Goal: Task Accomplishment & Management: Manage account settings

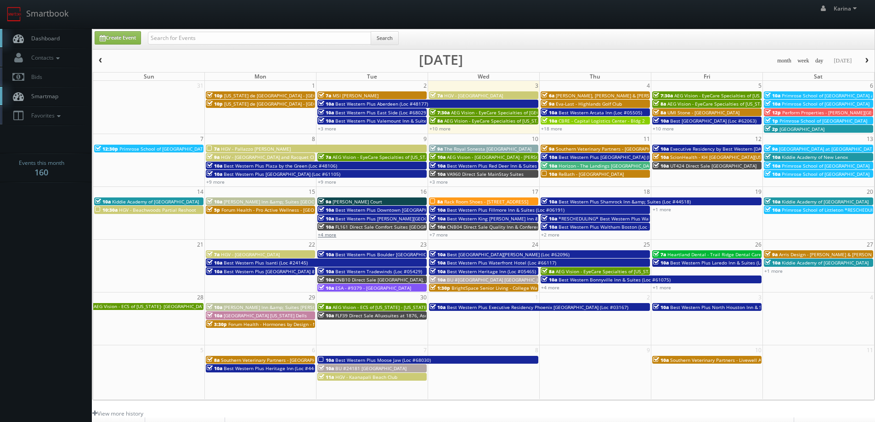
click at [332, 235] on link "+4 more" at bounding box center [327, 234] width 18 height 6
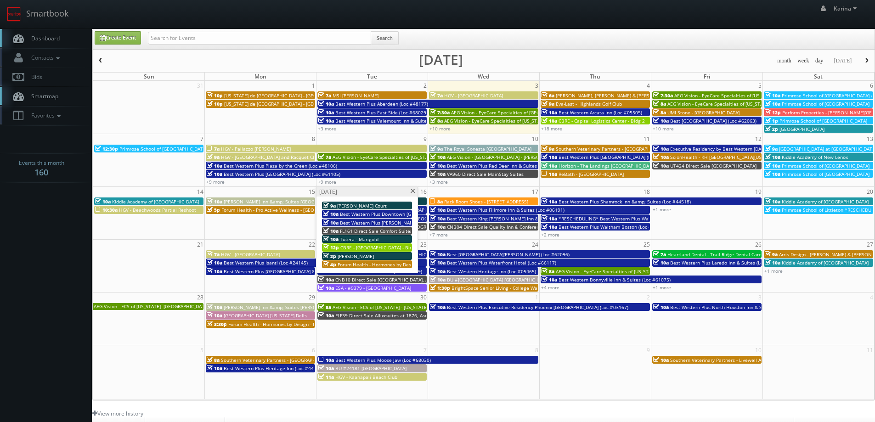
click at [369, 256] on span "[PERSON_NAME]" at bounding box center [356, 256] width 36 height 6
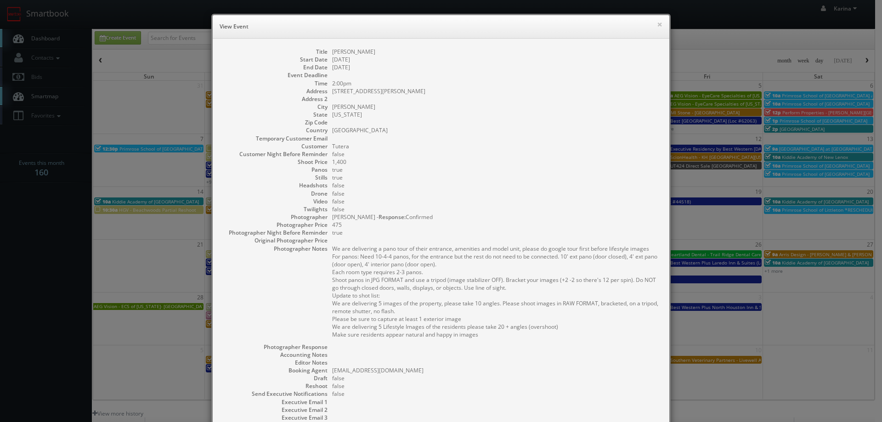
scroll to position [112, 0]
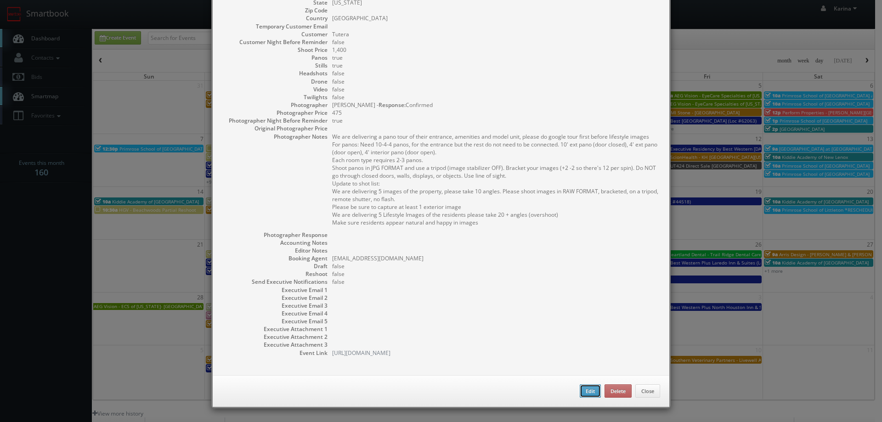
click at [596, 392] on button "Edit" at bounding box center [590, 391] width 21 height 14
type input "[PERSON_NAME]"
type input "201 E. Falcon Highway"
type input "Flanagan"
type input "1,400"
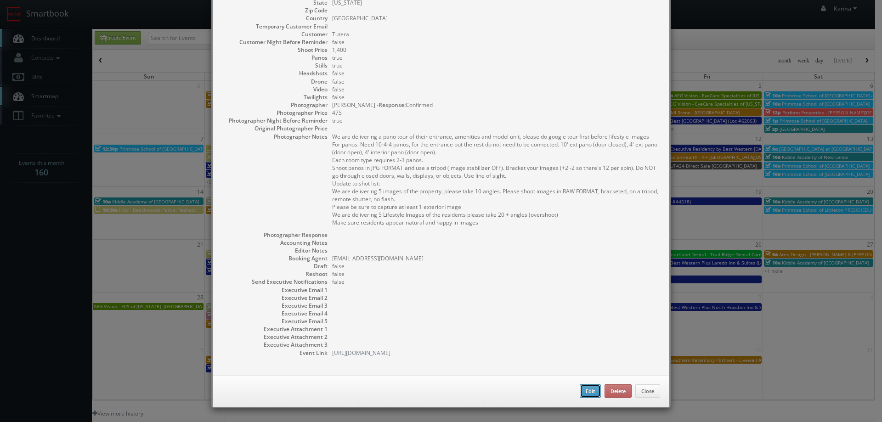
checkbox input "true"
type input "09/16/2025"
type input "2:00pm"
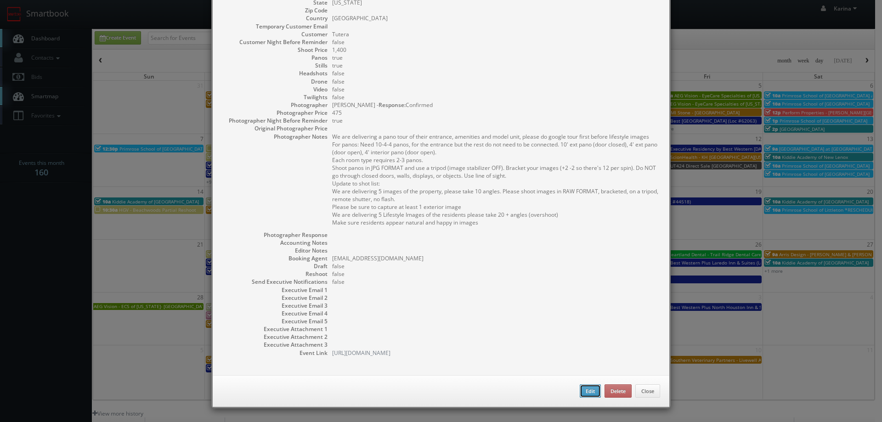
checkbox input "true"
type textarea "We are delivering a pano tour of their entrance, amenities and model unit, plea…"
select select "[US_STATE]"
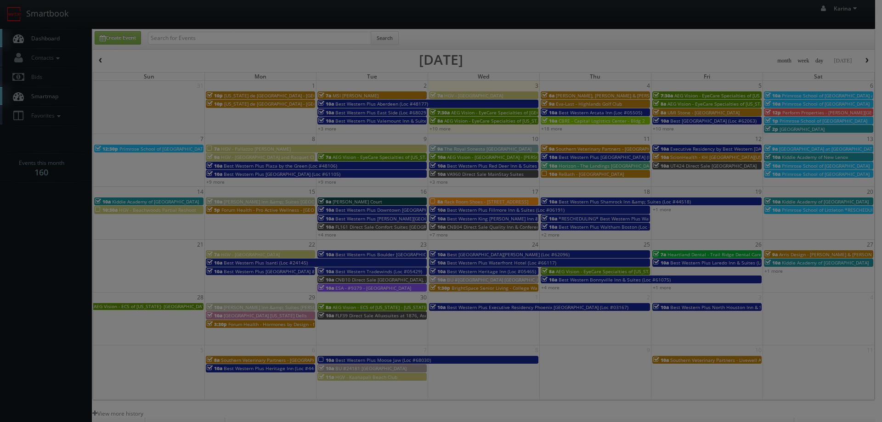
type input "1,400"
type input "475"
select select "fake43@mg.cs3calendar.com"
select select "simon.carrington@hotmail.com"
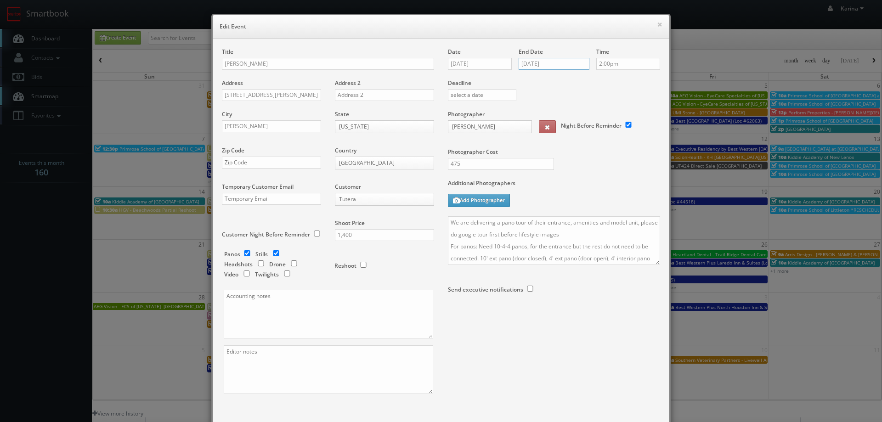
click at [541, 67] on input "09/16/2025" at bounding box center [553, 64] width 71 height 12
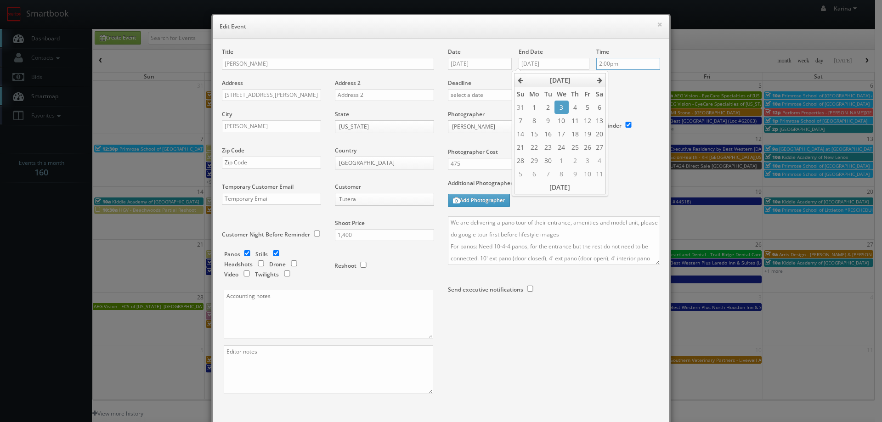
click at [615, 62] on input "2:00pm" at bounding box center [628, 64] width 64 height 12
click at [552, 58] on input "09/03/2025" at bounding box center [553, 64] width 71 height 12
click at [553, 134] on td "16" at bounding box center [551, 133] width 12 height 13
type input "09/16/2025"
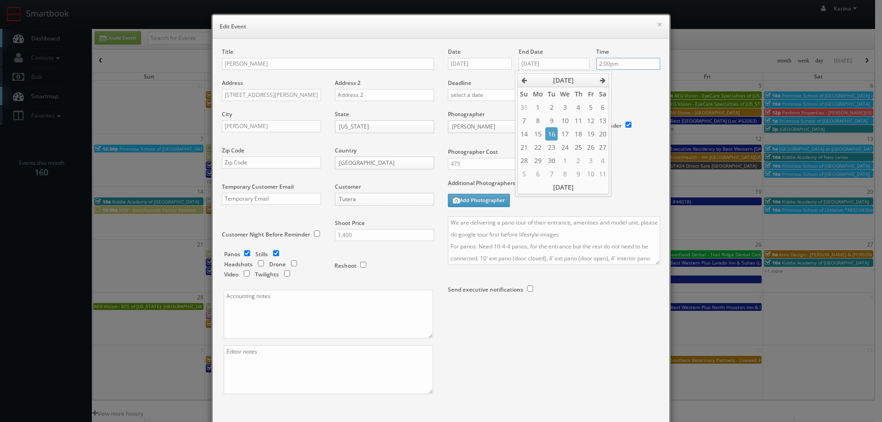
click at [632, 62] on input "2:00pm" at bounding box center [628, 64] width 64 height 12
type input "7:30am"
click at [609, 92] on li "7:30am" at bounding box center [610, 95] width 35 height 11
click at [448, 221] on textarea "We are delivering a pano tour of their entrance, amenities and model unit, plea…" at bounding box center [554, 240] width 212 height 49
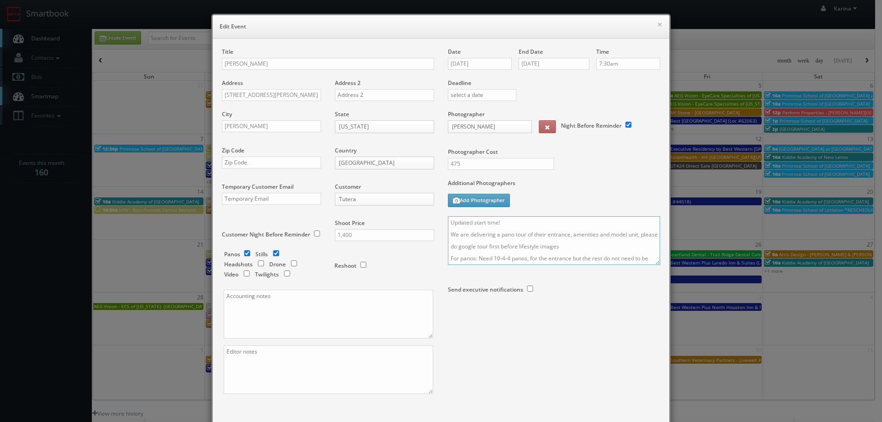
type textarea "Updated start time! We are delivering a pano tour of their entrance, amenities …"
drag, startPoint x: 462, startPoint y: 165, endPoint x: 434, endPoint y: 163, distance: 28.1
click at [434, 163] on div "Title Tutera - Flanagan Address 201 E. Falcon Highway Address 2 City Flanagan S…" at bounding box center [441, 229] width 452 height 362
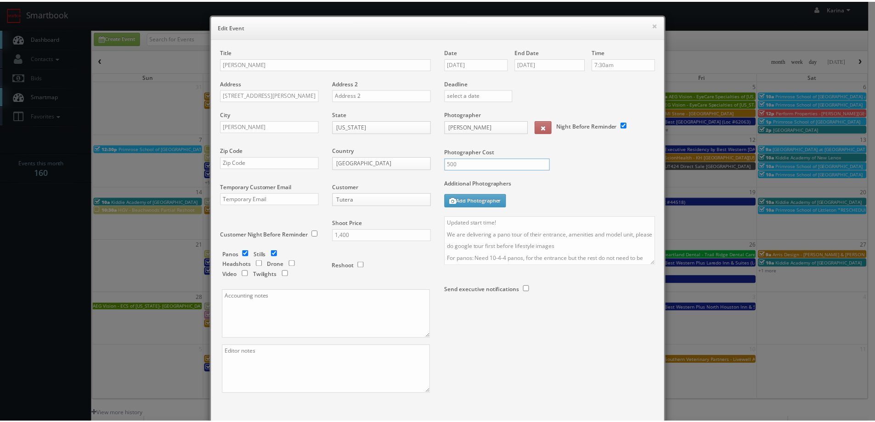
scroll to position [54, 0]
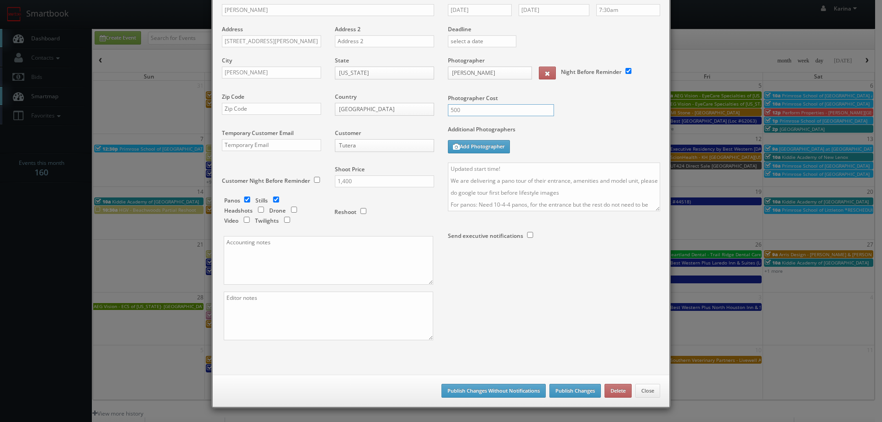
type input "500"
click at [567, 388] on button "Publish Changes" at bounding box center [574, 391] width 51 height 14
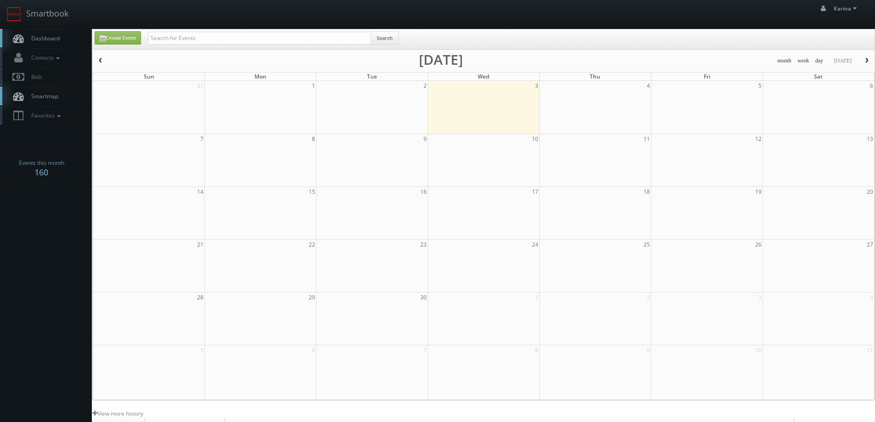
click at [42, 34] on link "Dashboard" at bounding box center [46, 38] width 92 height 19
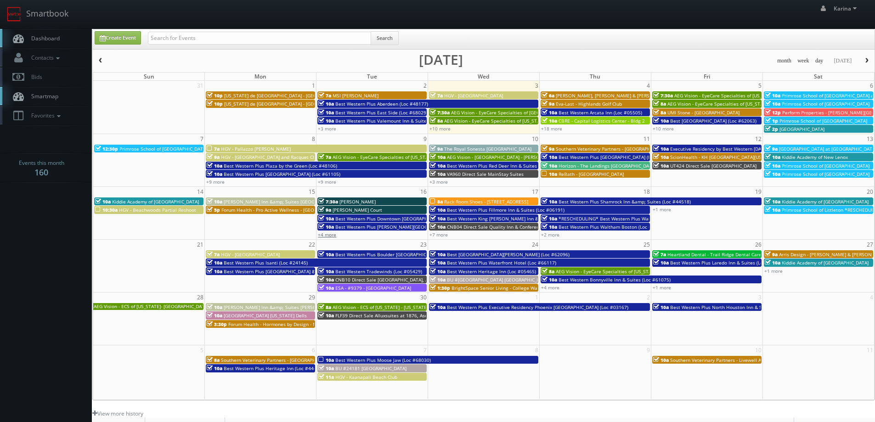
click at [330, 233] on link "+4 more" at bounding box center [327, 234] width 18 height 6
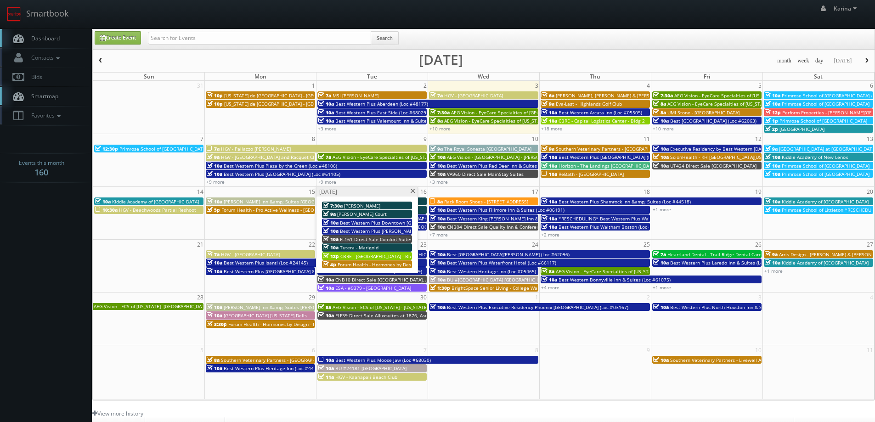
click at [362, 245] on span "Tutera - Marigold" at bounding box center [359, 247] width 39 height 6
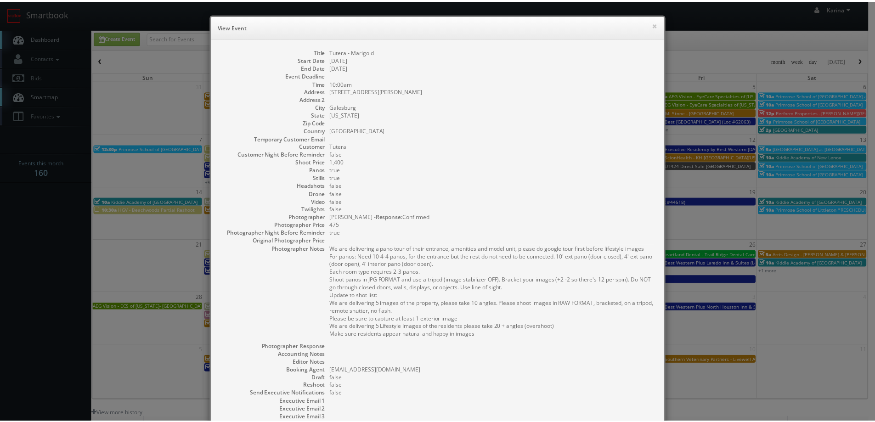
scroll to position [112, 0]
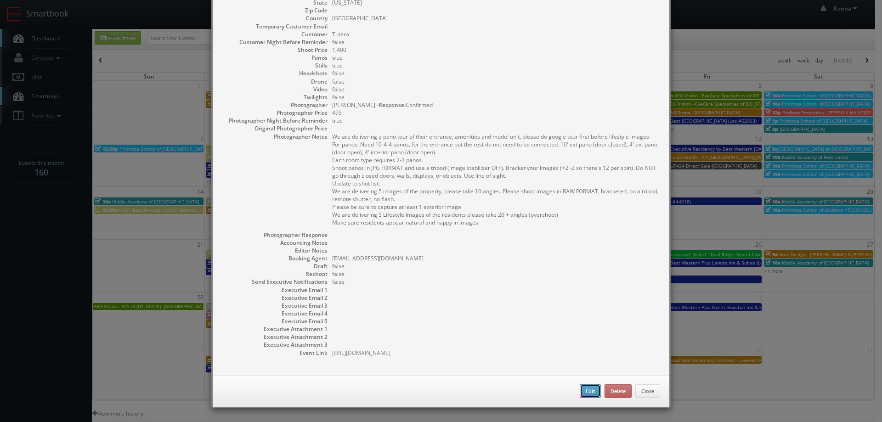
click at [580, 389] on button "Edit" at bounding box center [590, 391] width 21 height 14
type input "Tutera - Marigold"
type input "275 East Carl Sandburg Drive"
type input "Galesburg"
type input "1,400"
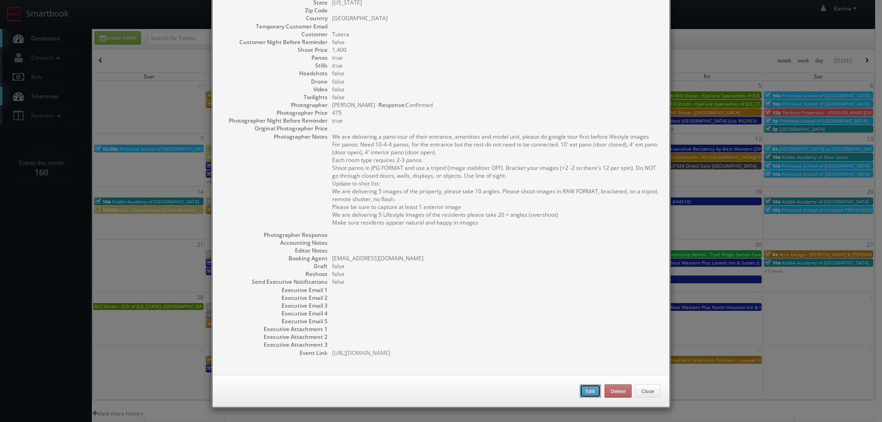
checkbox input "true"
type input "09/16/2025"
type input "10:00am"
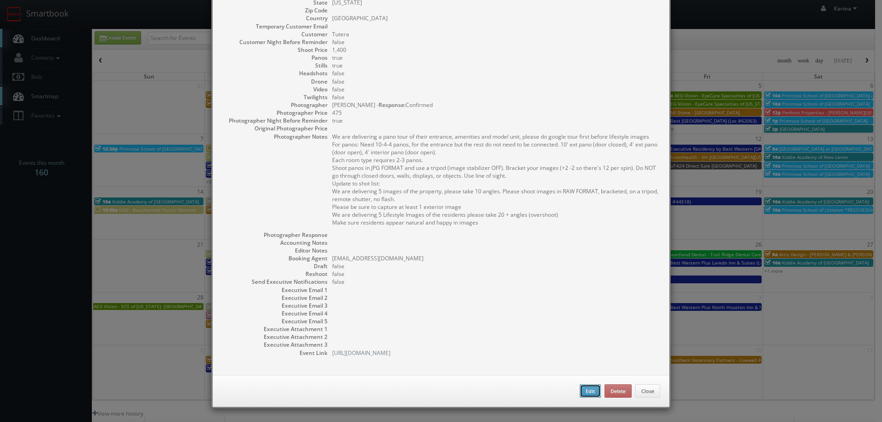
checkbox input "true"
type textarea "We are delivering a pano tour of their entrance, amenities and model unit, plea…"
type input "1,400"
type input "475"
select select "[US_STATE]"
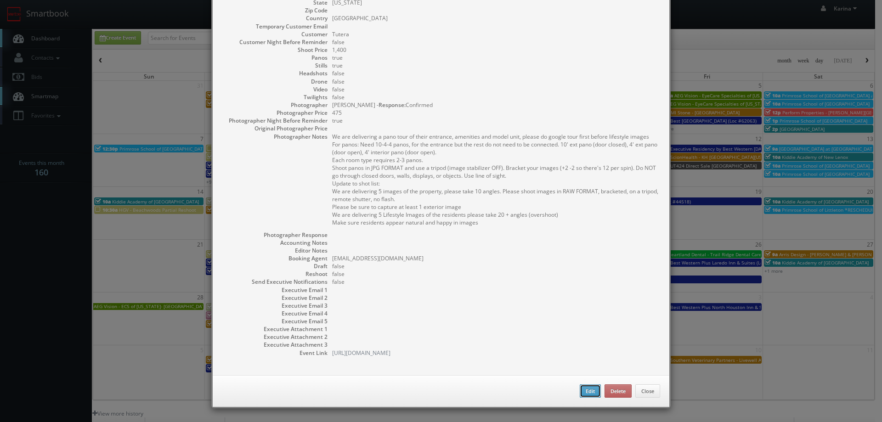
select select "fake43@mg.cs3calendar.com"
select select "simon.carrington@hotmail.com"
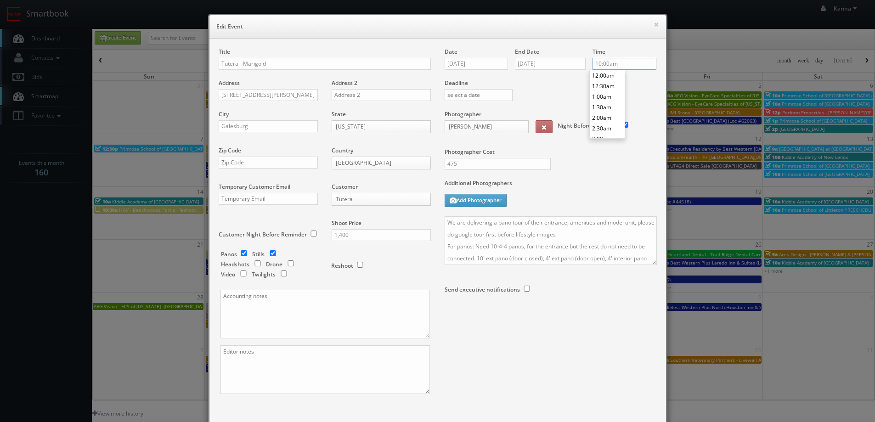
click at [622, 64] on input "10:00am" at bounding box center [624, 64] width 64 height 12
type input "1:30pm"
click at [608, 123] on li "1:30pm" at bounding box center [607, 123] width 35 height 11
click at [445, 222] on textarea "We are delivering a pano tour of their entrance, amenities and model unit, plea…" at bounding box center [551, 240] width 212 height 49
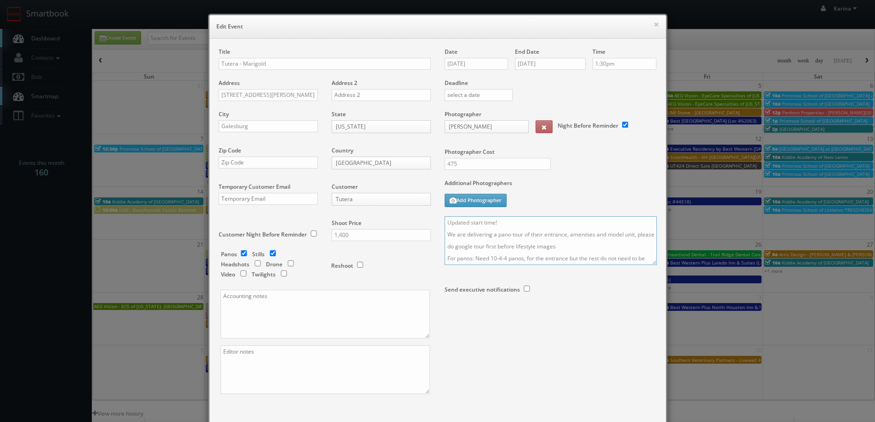
scroll to position [54, 0]
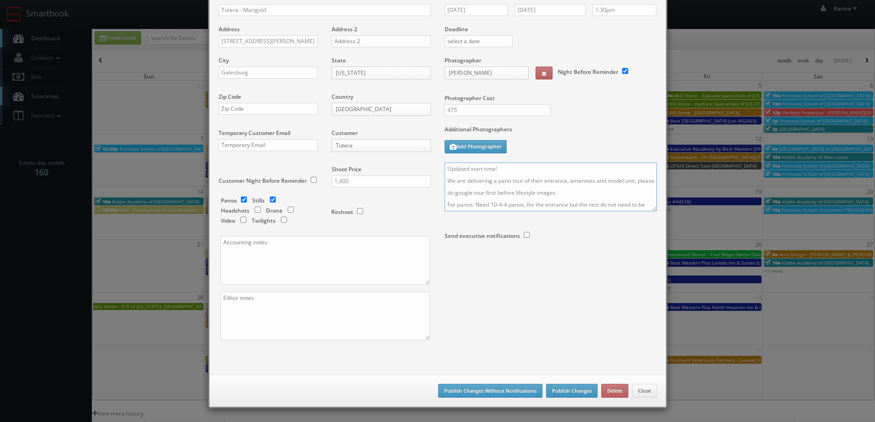
type textarea "Updated start time! We are delivering a pano tour of their entrance, amenities …"
click at [563, 395] on button "Publish Changes" at bounding box center [571, 391] width 51 height 14
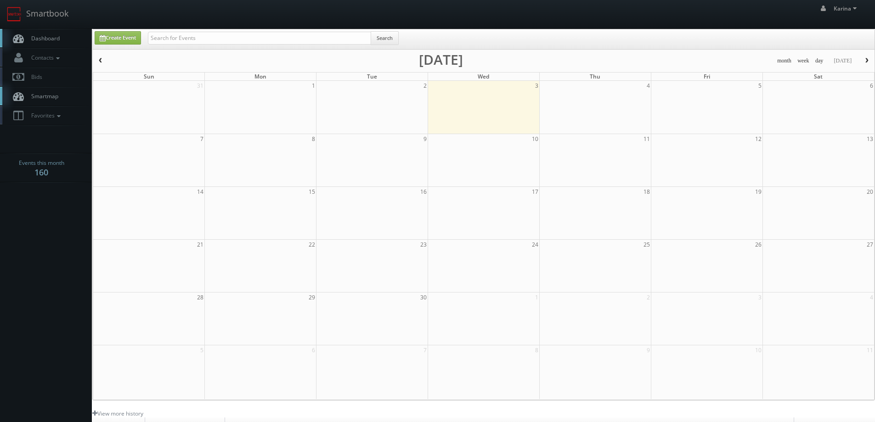
click at [47, 39] on span "Dashboard" at bounding box center [43, 38] width 33 height 8
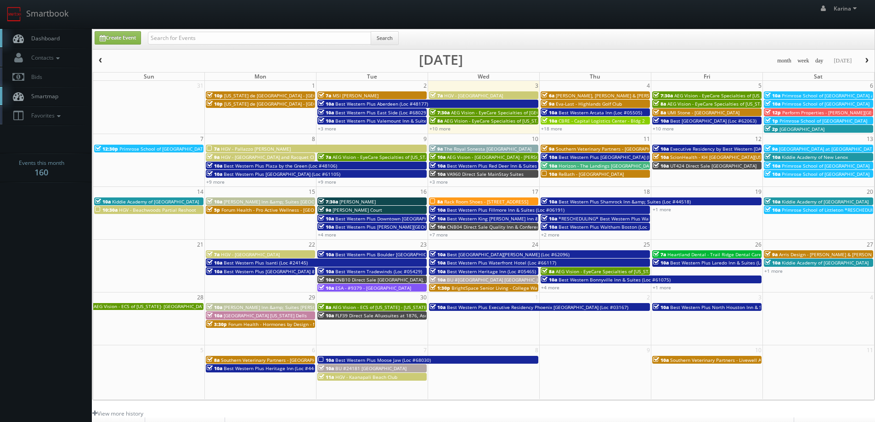
click at [827, 199] on span "Kiddie Academy of [GEOGRAPHIC_DATA]" at bounding box center [825, 201] width 87 height 6
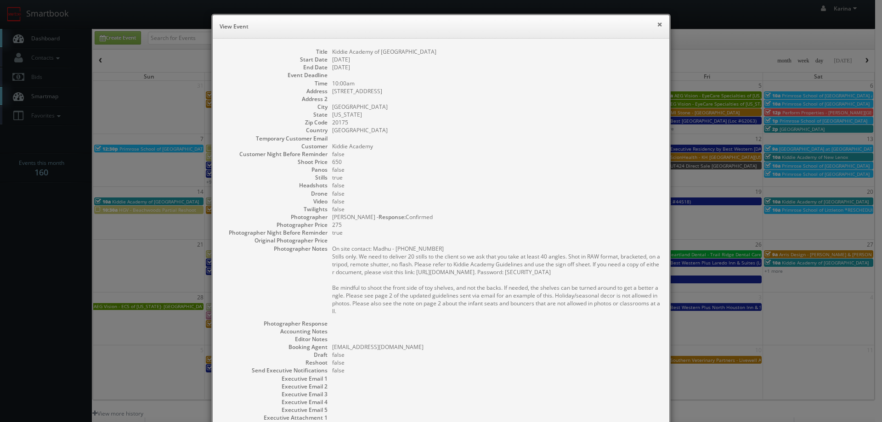
click at [657, 24] on button "×" at bounding box center [660, 24] width 6 height 6
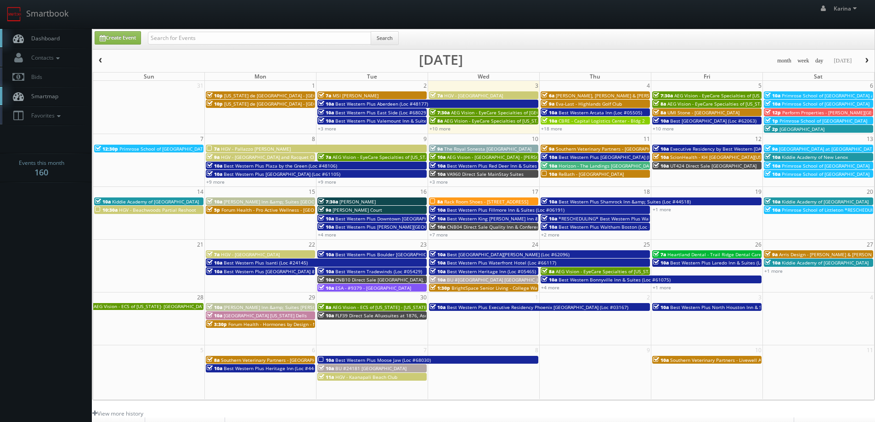
click at [806, 209] on span "Primrose School of Littleton *RESCHEDULING*" at bounding box center [833, 210] width 103 height 6
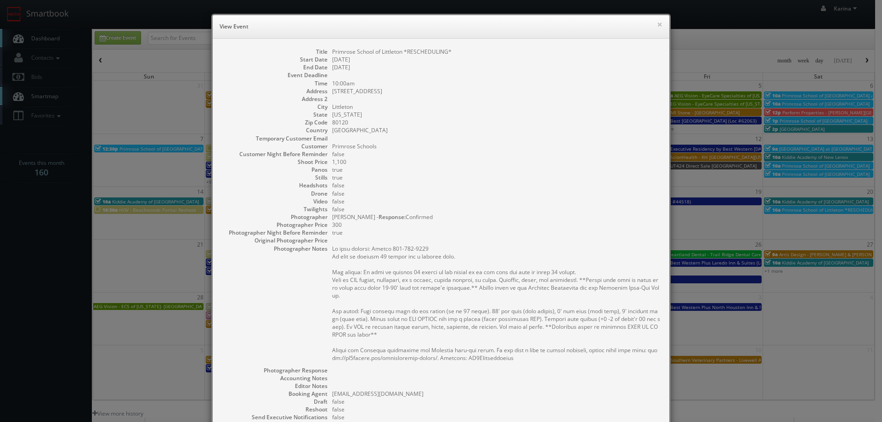
scroll to position [135, 0]
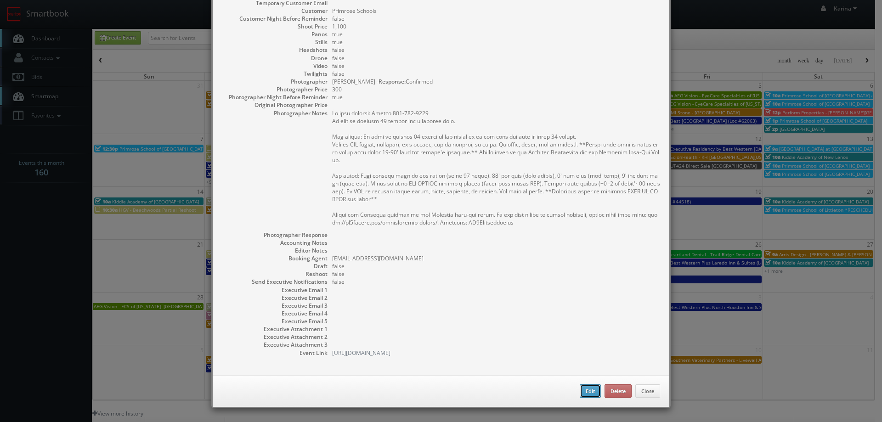
click at [580, 391] on button "Edit" at bounding box center [590, 391] width 21 height 14
type input "Primrose School of Littleton *RESCHEDULING*"
type input "7991 Southpark Way"
type input "Littleton"
type input "80120"
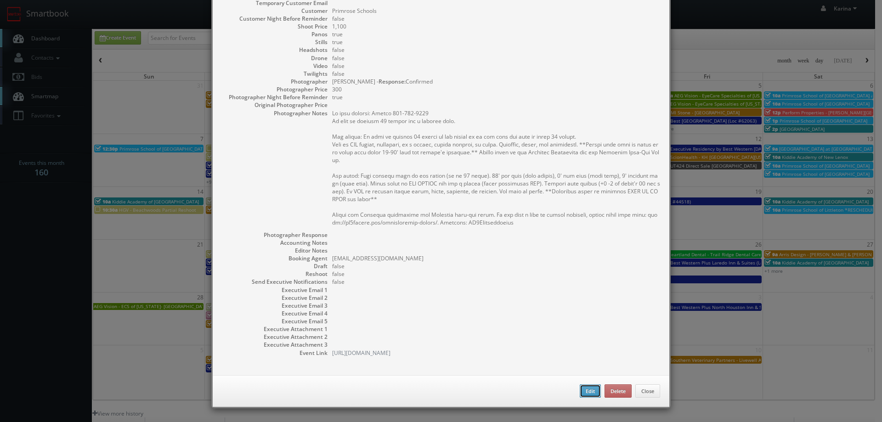
type input "1,100"
checkbox input "true"
type input "09/20/2025"
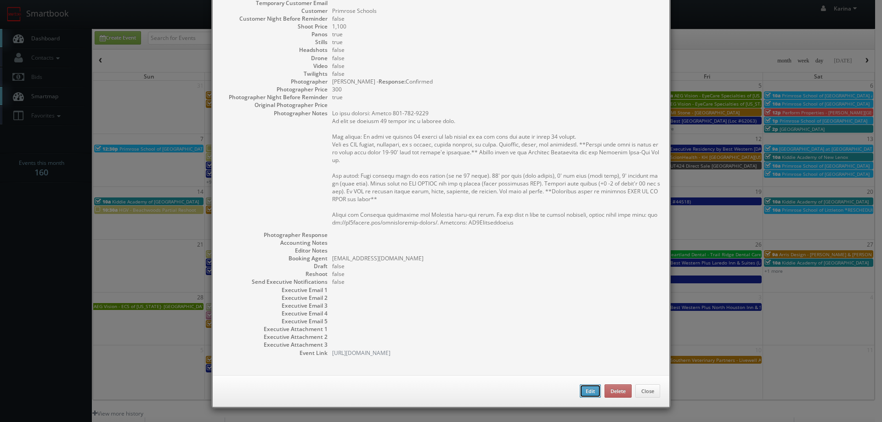
type input "10:00am"
checkbox input "true"
type textarea "On site contact: Farima 202-413-2102 We need to deliver 10 stills and a virtual…"
select select "[US_STATE]"
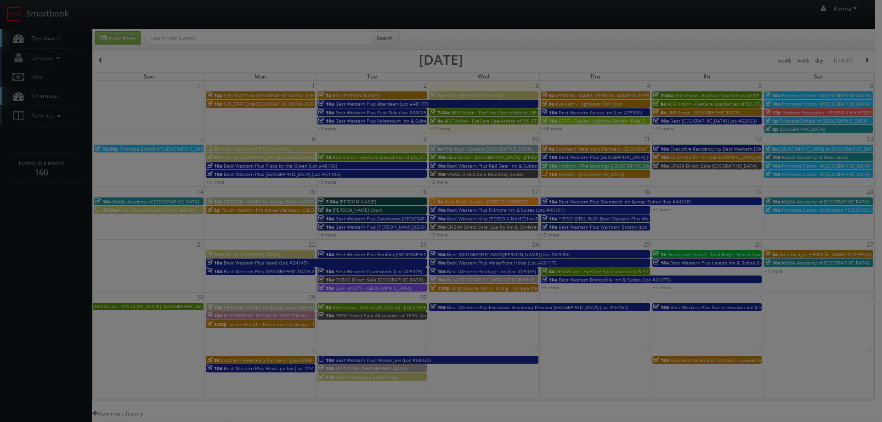
type input "1,100"
type input "300"
select select "fake96@mg.cs3calendar.com"
select select "a.quinn.photo@gmail.com"
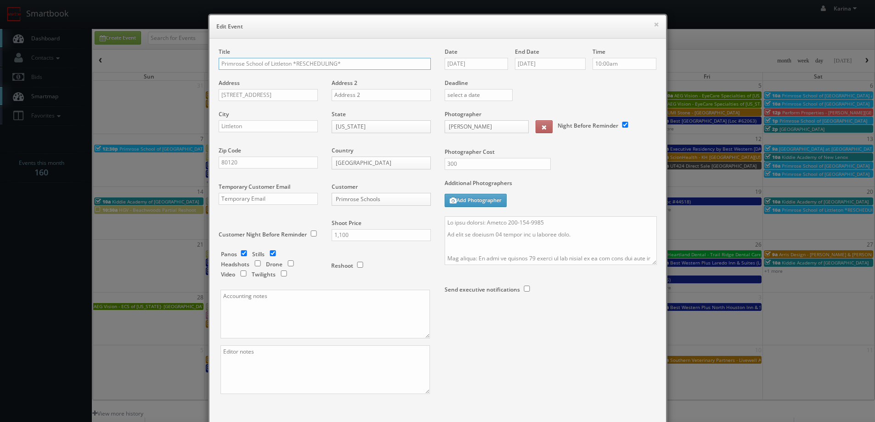
drag, startPoint x: 350, startPoint y: 64, endPoint x: 292, endPoint y: 61, distance: 58.4
click at [292, 61] on input "Primrose School of Littleton *RESCHEDULING*" at bounding box center [325, 64] width 212 height 12
type input "Primrose School of [GEOGRAPHIC_DATA]"
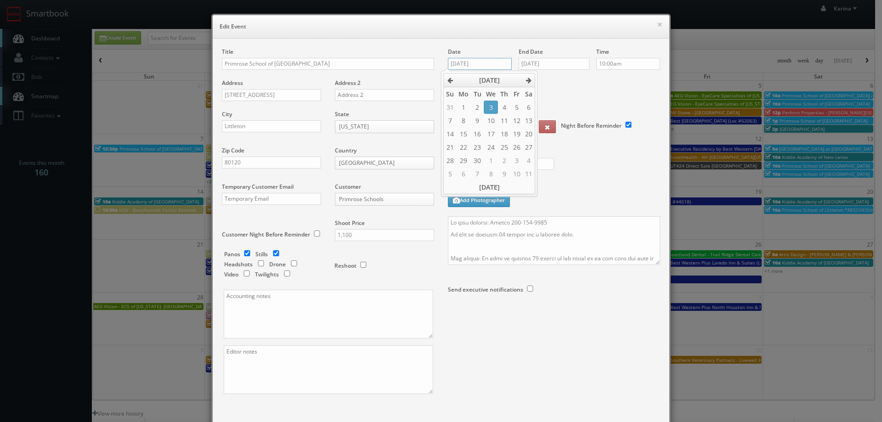
click at [479, 62] on input "09/20/2025" at bounding box center [480, 64] width 64 height 12
click at [527, 174] on td "11" at bounding box center [529, 173] width 12 height 13
type input "10/11/2025"
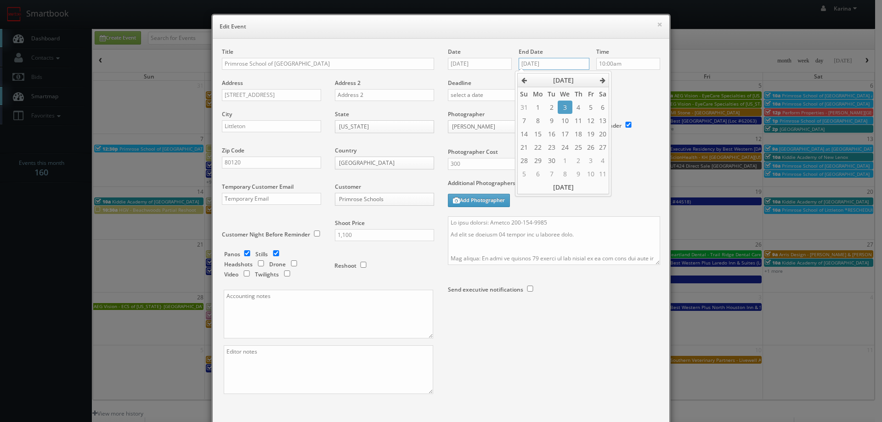
click at [560, 64] on input "09/20/2025" at bounding box center [553, 64] width 71 height 12
click at [602, 174] on td "11" at bounding box center [603, 173] width 12 height 13
type input "10/11/2025"
click at [628, 88] on div "Deadline" at bounding box center [554, 79] width 226 height 62
click at [448, 223] on textarea at bounding box center [554, 240] width 212 height 49
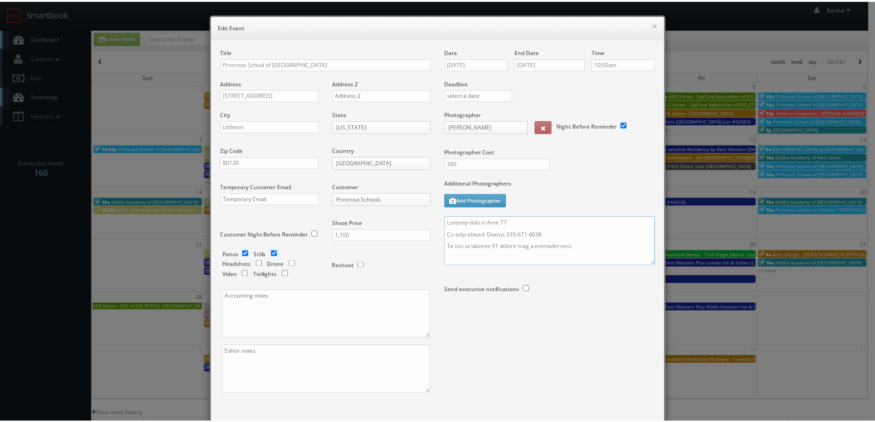
scroll to position [54, 0]
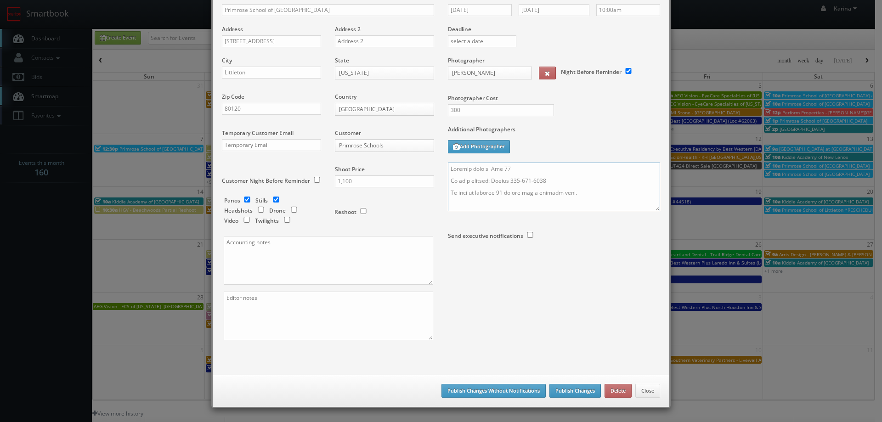
type textarea "Updated date to Oct 11 On site contact: Farima 202-413-2102 We need to deliver …"
click at [575, 391] on button "Publish Changes" at bounding box center [574, 391] width 51 height 14
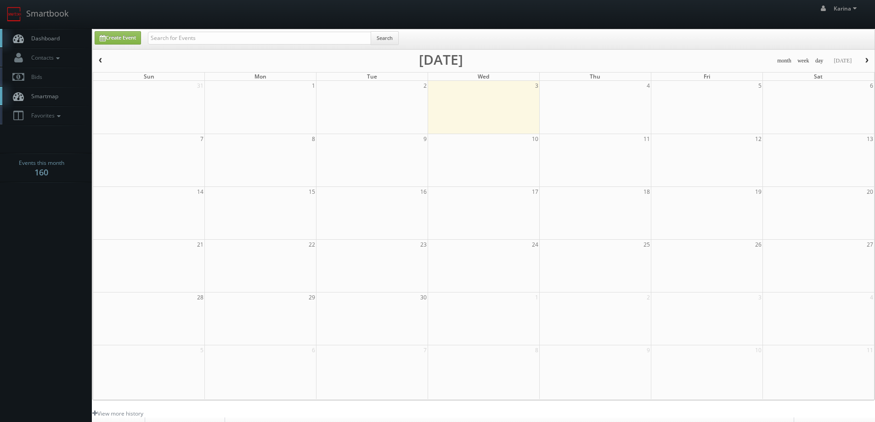
click at [50, 39] on span "Dashboard" at bounding box center [43, 38] width 33 height 8
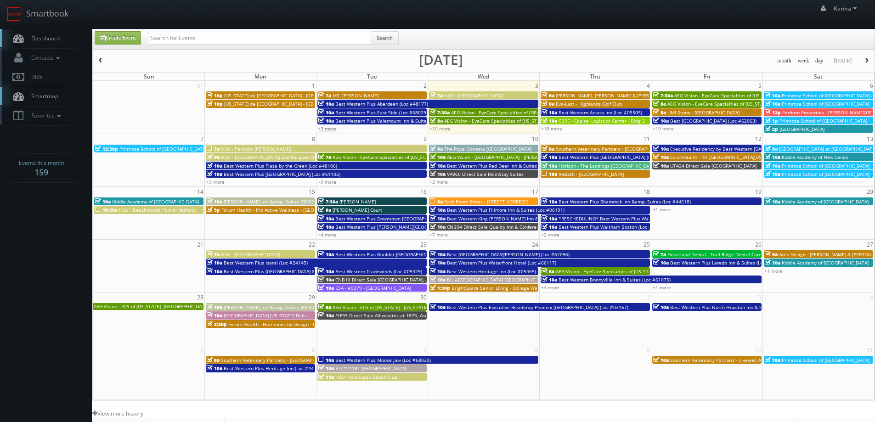
click at [323, 129] on link "+3 more" at bounding box center [327, 128] width 18 height 6
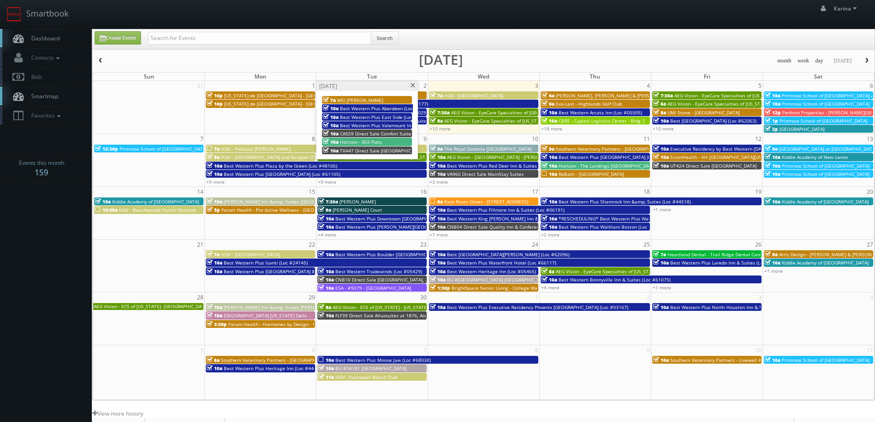
click at [412, 87] on span at bounding box center [413, 85] width 6 height 5
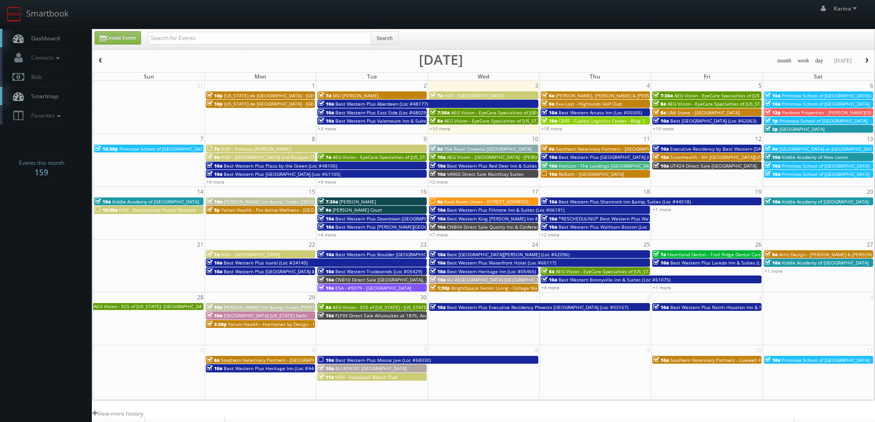
click at [47, 38] on span "Dashboard" at bounding box center [43, 38] width 33 height 8
click at [51, 234] on body "Smartbook Toggle Side Navigation Toggle Top Navigation [PERSON_NAME] [PERSON_NA…" at bounding box center [437, 294] width 875 height 589
click at [54, 34] on span "Dashboard" at bounding box center [43, 38] width 33 height 8
click at [555, 131] on link "+18 more" at bounding box center [551, 128] width 21 height 6
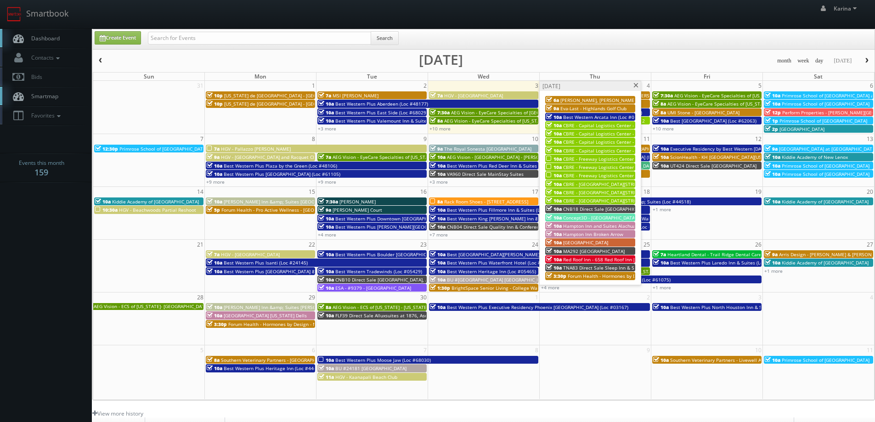
drag, startPoint x: 26, startPoint y: 245, endPoint x: 50, endPoint y: 239, distance: 24.6
click at [26, 245] on body "Smartbook Toggle Side Navigation Toggle Top Navigation [PERSON_NAME] [PERSON_NA…" at bounding box center [437, 294] width 875 height 589
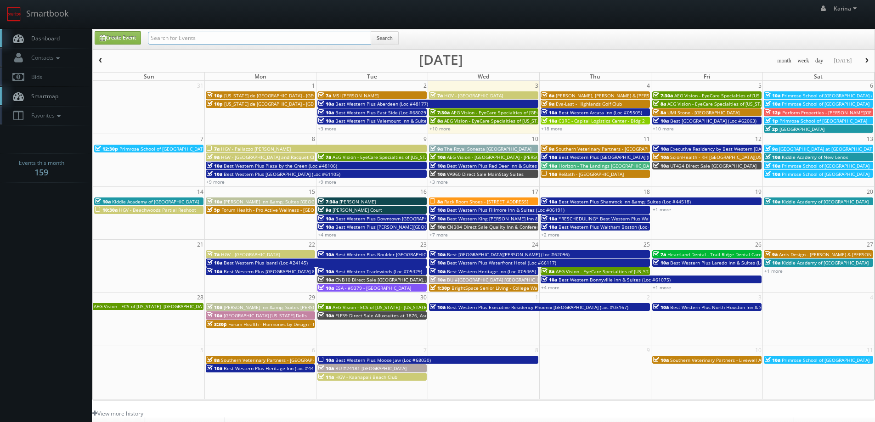
click at [166, 39] on input "text" at bounding box center [259, 38] width 223 height 13
type input "heather"
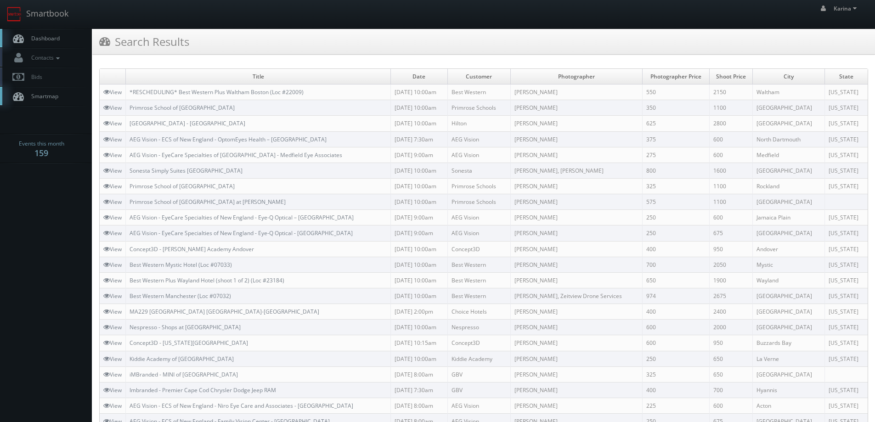
click at [37, 34] on span "Dashboard" at bounding box center [43, 38] width 33 height 8
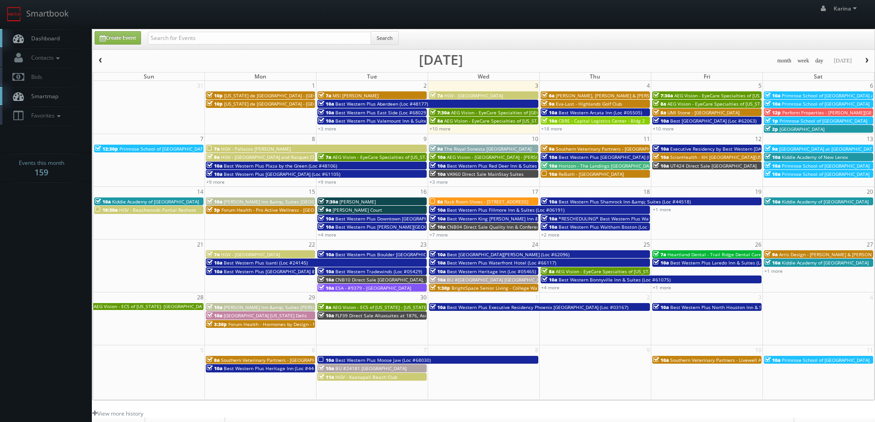
click at [50, 39] on span "Dashboard" at bounding box center [43, 38] width 33 height 8
click at [55, 42] on link "Dashboard" at bounding box center [46, 38] width 92 height 19
click at [57, 43] on link "Dashboard" at bounding box center [46, 38] width 92 height 19
click at [56, 36] on span "Dashboard" at bounding box center [43, 38] width 33 height 8
click at [441, 129] on link "+10 more" at bounding box center [439, 128] width 21 height 6
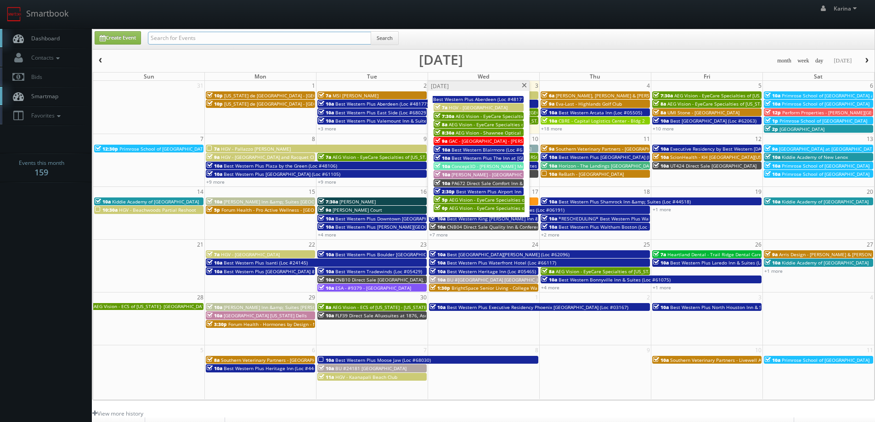
click at [218, 36] on input "text" at bounding box center [259, 38] width 223 height 13
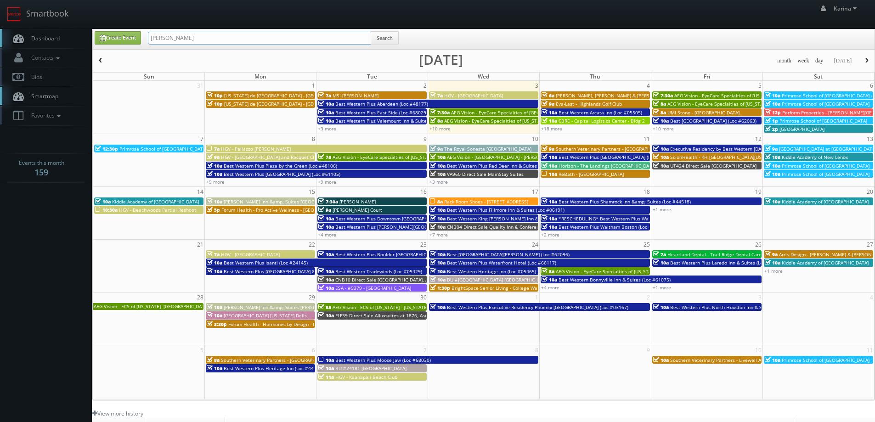
type input "terry"
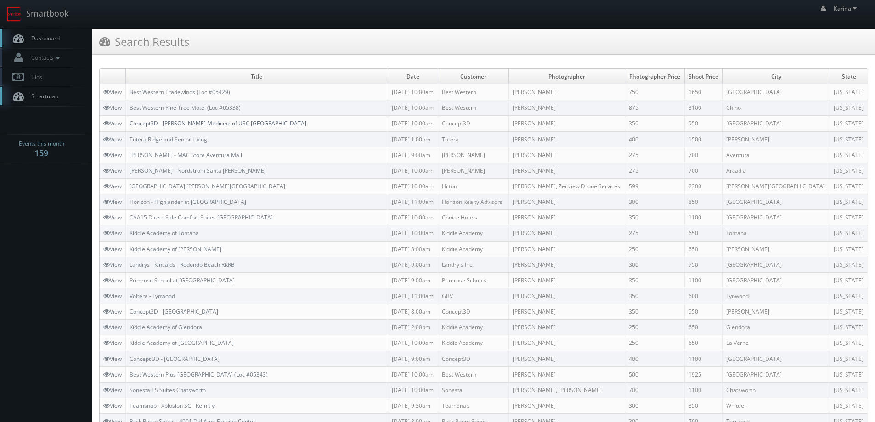
click at [200, 124] on link "Concept3D - [PERSON_NAME] Medicine of USC [GEOGRAPHIC_DATA]" at bounding box center [217, 123] width 177 height 8
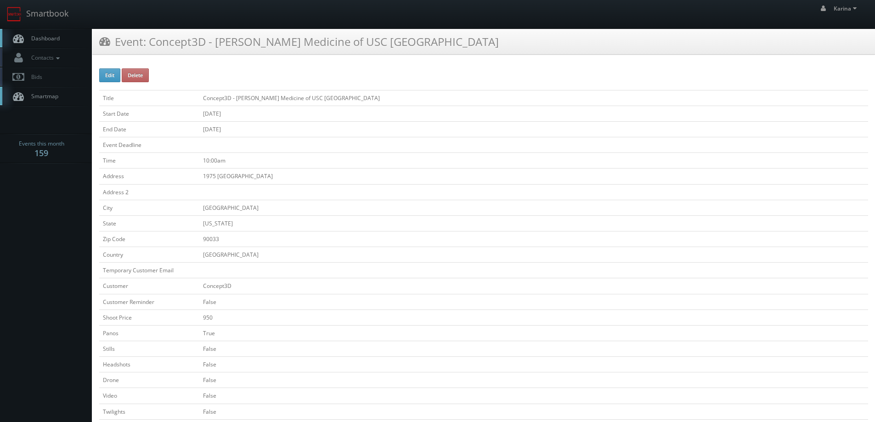
drag, startPoint x: 278, startPoint y: 176, endPoint x: 237, endPoint y: 176, distance: 41.3
click at [231, 176] on td "1975 Zonal Ave Los Angeles" at bounding box center [533, 177] width 669 height 16
click at [331, 161] on td "10:00am" at bounding box center [533, 161] width 669 height 16
drag, startPoint x: 321, startPoint y: 97, endPoint x: 199, endPoint y: 97, distance: 122.2
click at [199, 97] on td "Concept3D - [PERSON_NAME] Medicine of USC [GEOGRAPHIC_DATA]" at bounding box center [533, 98] width 669 height 16
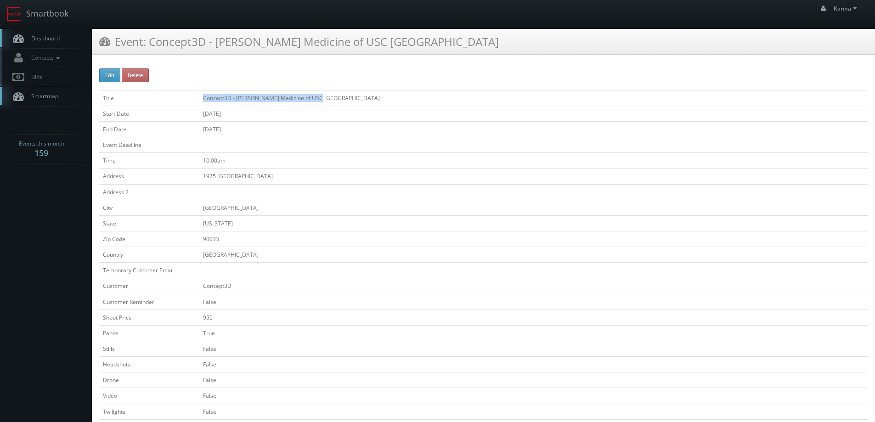
copy td "Concept3D - [PERSON_NAME] Medicine of USC [GEOGRAPHIC_DATA]"
click at [274, 172] on td "1975 Zonal Ave Los Angeles" at bounding box center [533, 177] width 669 height 16
click at [110, 78] on button "Edit" at bounding box center [109, 75] width 21 height 14
type input "Concept3D - [PERSON_NAME] Medicine of USC [GEOGRAPHIC_DATA]"
type input "1975 Zonal Ave Los Angeles"
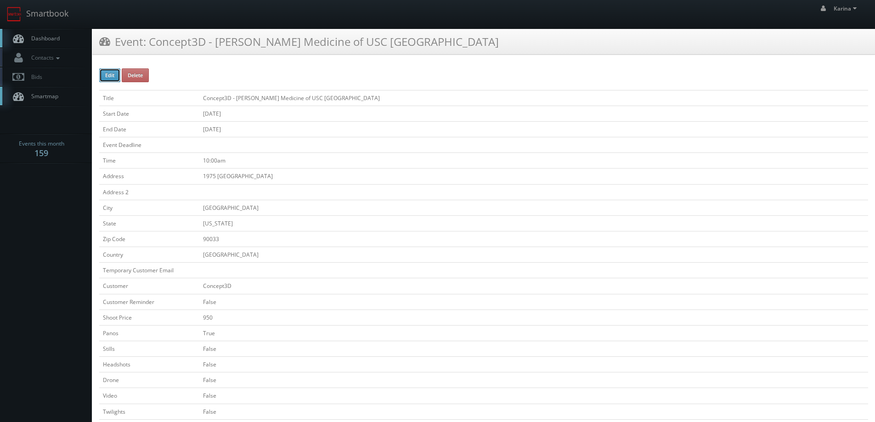
type input "[GEOGRAPHIC_DATA]"
type input "90033"
checkbox input "false"
type input "950"
checkbox input "true"
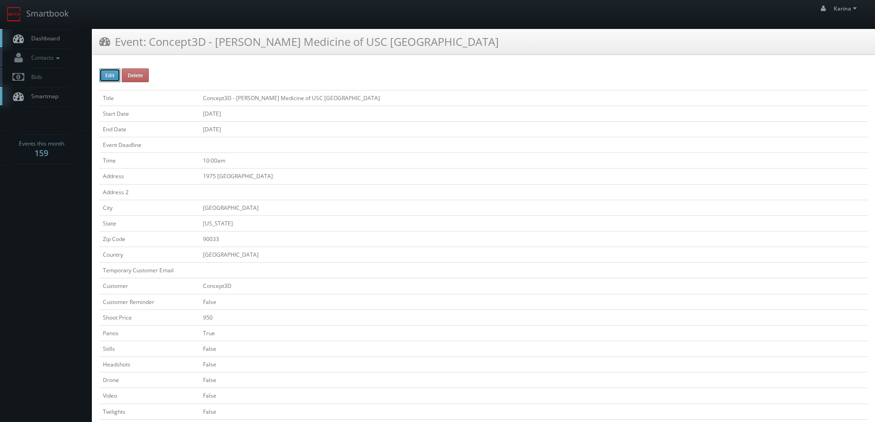
checkbox input "false"
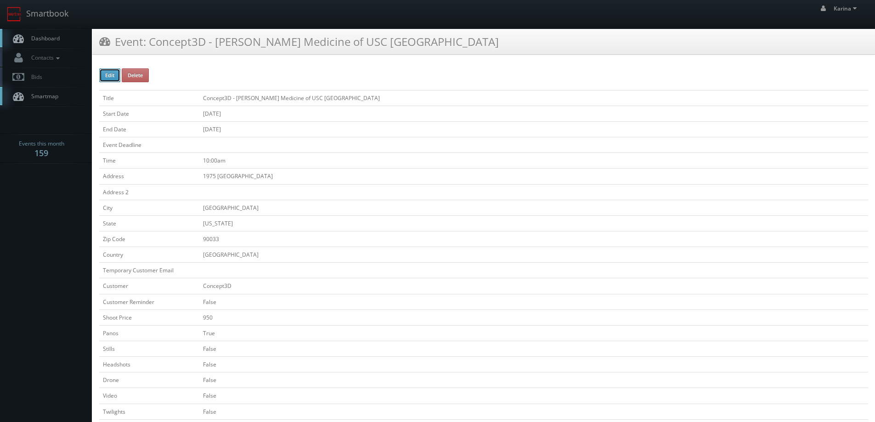
checkbox input "false"
type input "09/03/2025"
type input "10:00am"
checkbox input "true"
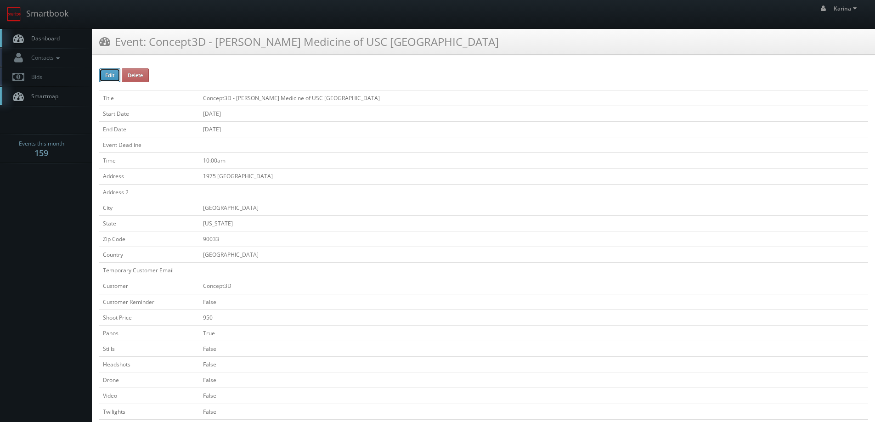
checkbox input "false"
type input "950"
type input "350"
select select "[US_STATE]"
select select "clientsuccess@concept3d.com"
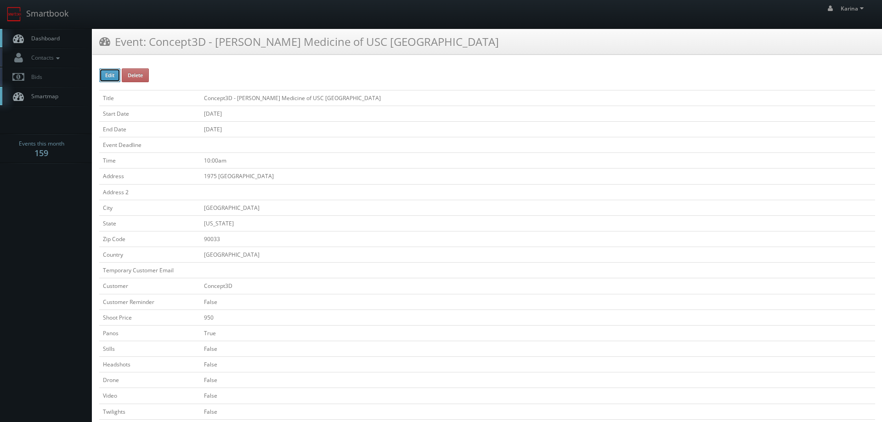
select select "terrymhowick@gmail.com"
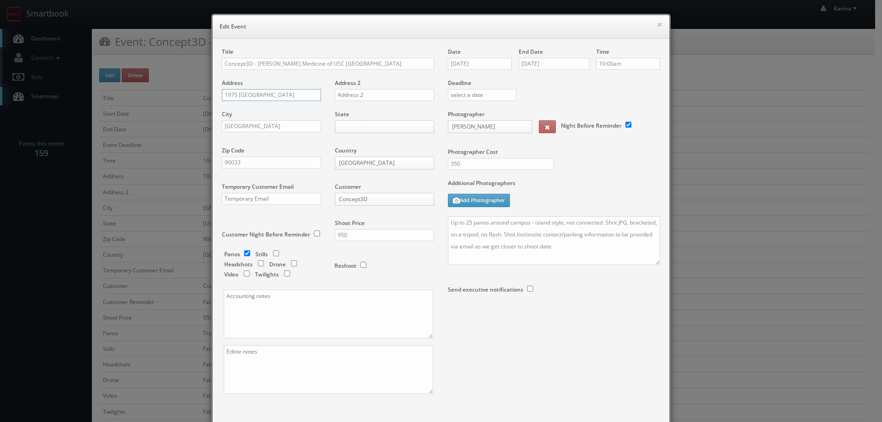
drag, startPoint x: 294, startPoint y: 96, endPoint x: 210, endPoint y: 93, distance: 84.5
click at [213, 93] on div "Title Concept3D - Keck Medicine of USC Pasadena Address 1975 Zonal Ave Los Ange…" at bounding box center [441, 234] width 456 height 390
paste input "625 S. Fair Oaks Ave."
type input "625 S. Fair Oaks Ave"
click at [289, 111] on div "City Los Angeles" at bounding box center [275, 125] width 106 height 31
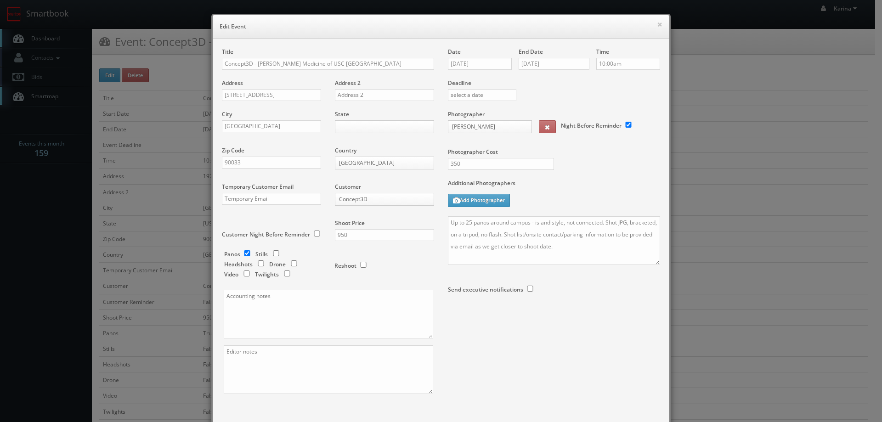
click at [344, 125] on body "Smartbook Toggle Side Navigation Toggle Top Navigation Karina Karina Profile Lo…" at bounding box center [437, 388] width 875 height 776
click at [300, 144] on div "Panos Stills Headshots Drone Video Twilights Reshoot" at bounding box center [332, 184] width 202 height 211
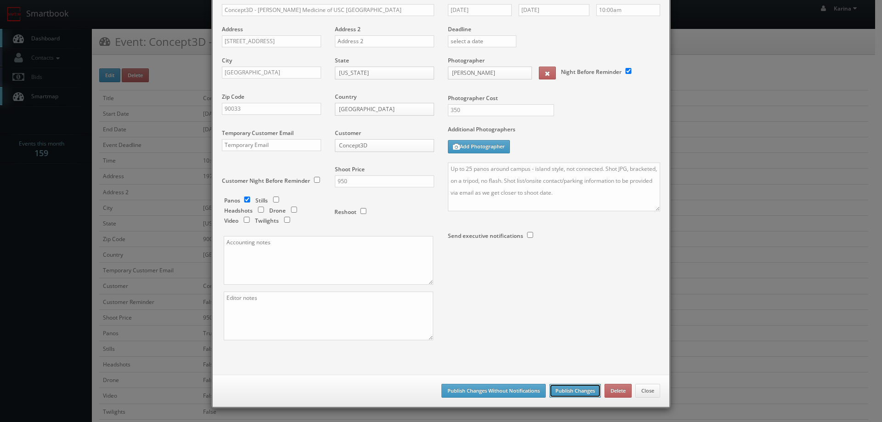
click at [577, 392] on button "Publish Changes" at bounding box center [574, 391] width 51 height 14
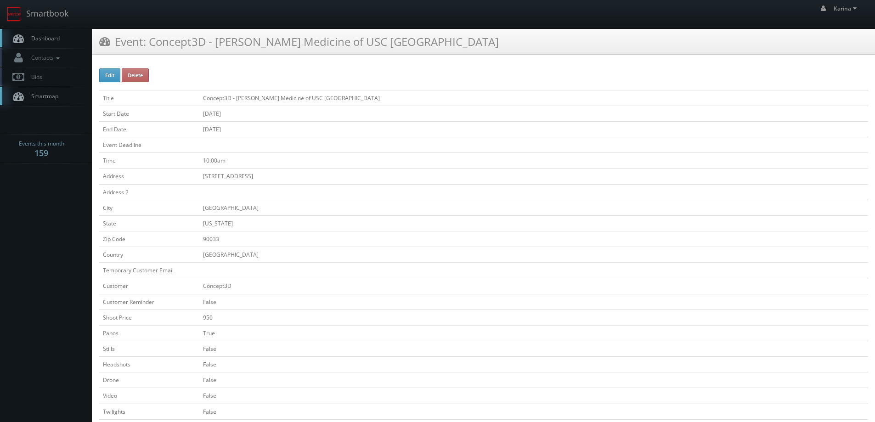
click at [55, 35] on span "Dashboard" at bounding box center [43, 38] width 33 height 8
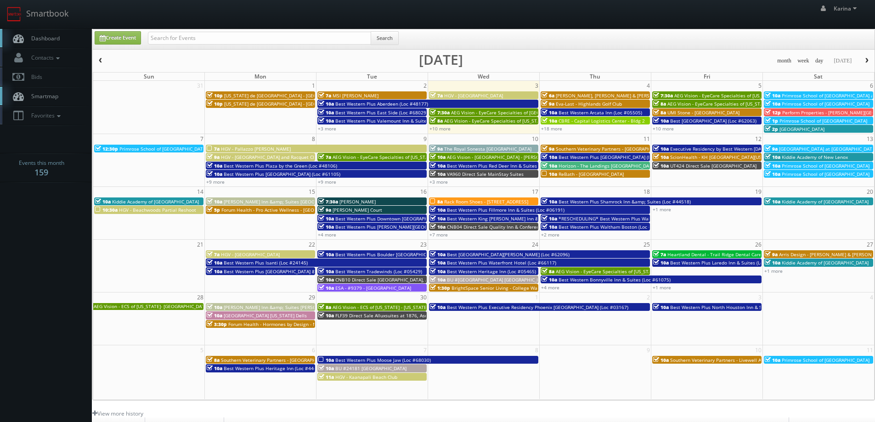
click at [40, 45] on link "Dashboard" at bounding box center [46, 38] width 92 height 19
click at [48, 39] on span "Dashboard" at bounding box center [43, 38] width 33 height 8
click at [36, 39] on span "Dashboard" at bounding box center [43, 38] width 33 height 8
click at [47, 34] on link "Dashboard" at bounding box center [46, 38] width 92 height 19
click at [444, 130] on link "+10 more" at bounding box center [439, 128] width 21 height 6
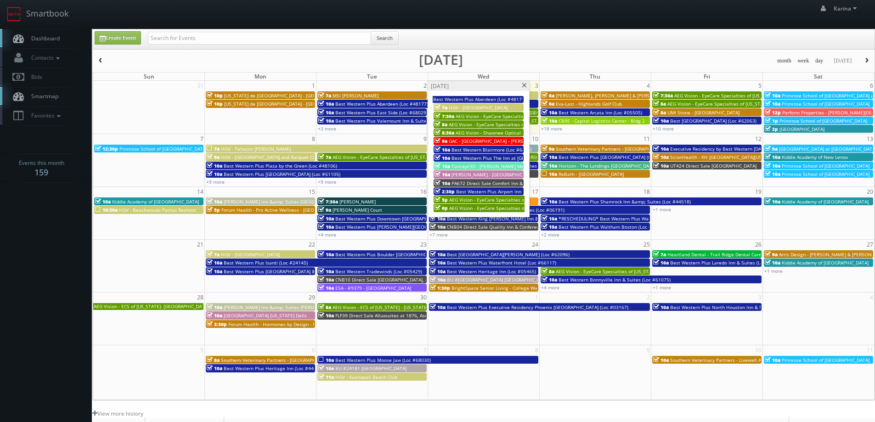
click at [49, 38] on span "Dashboard" at bounding box center [43, 38] width 33 height 8
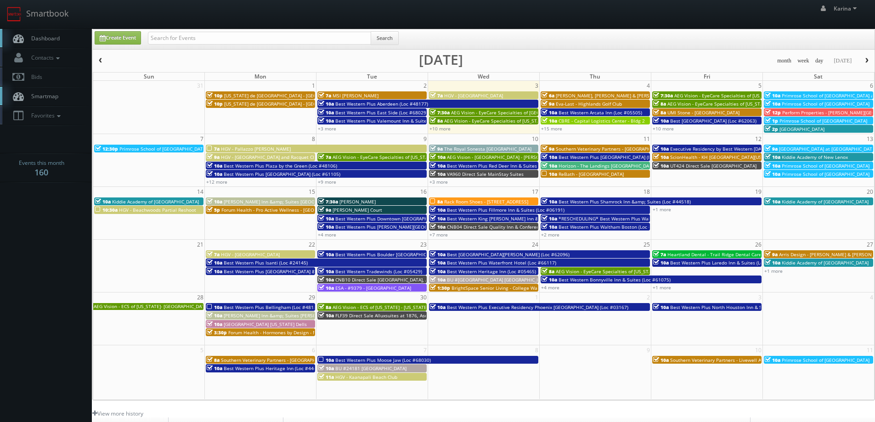
click at [53, 35] on span "Dashboard" at bounding box center [43, 38] width 33 height 8
click at [44, 41] on span "Dashboard" at bounding box center [43, 38] width 33 height 8
click at [442, 124] on link "8a AEG Vision - EyeCare Specialties of New Jersey - In Focus Vision Center" at bounding box center [483, 121] width 109 height 8
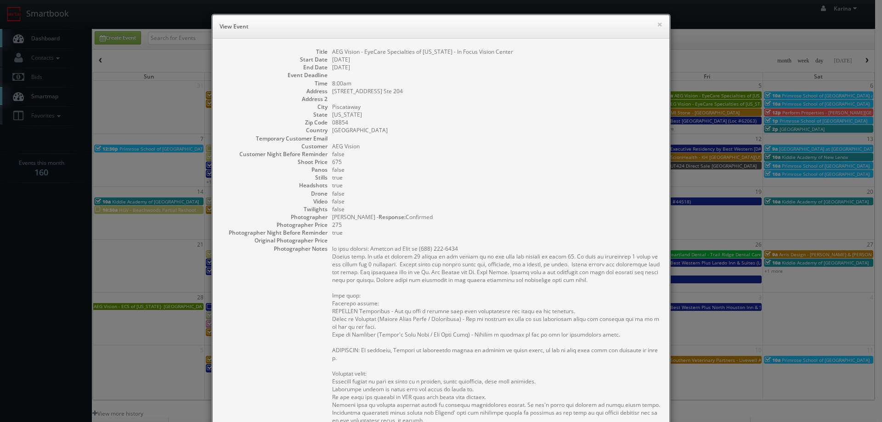
click at [659, 23] on div "× View Event" at bounding box center [441, 26] width 456 height 23
click at [657, 23] on button "×" at bounding box center [660, 24] width 6 height 6
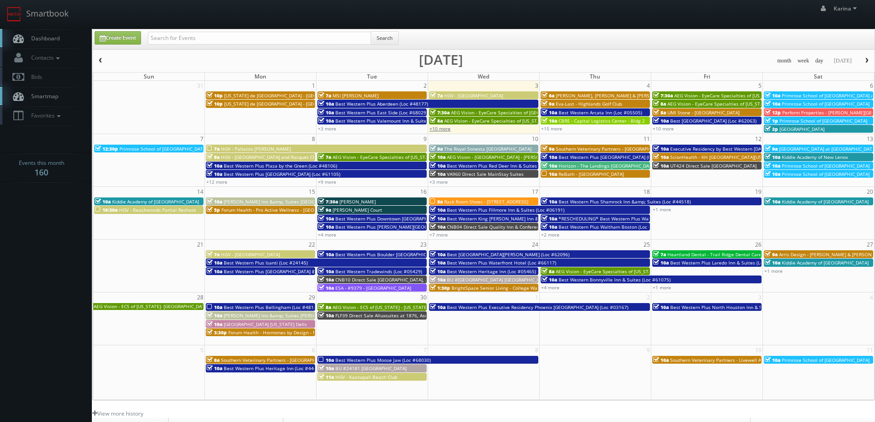
click at [443, 128] on link "+10 more" at bounding box center [439, 128] width 21 height 6
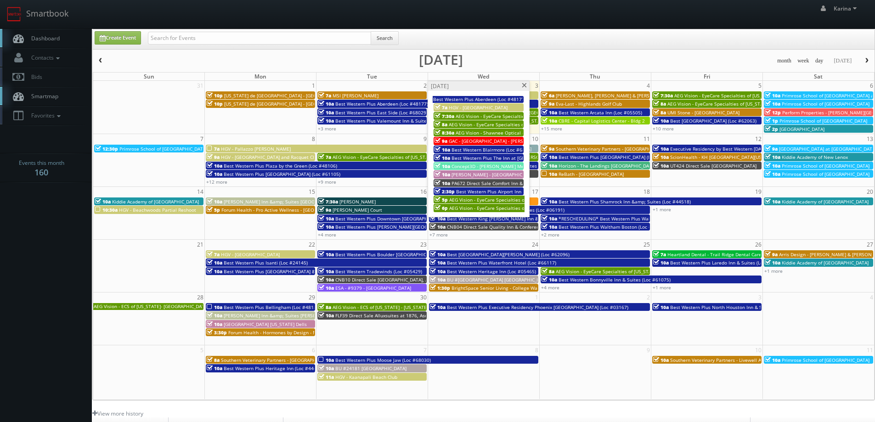
click at [452, 133] on span "8:30a" at bounding box center [444, 132] width 20 height 6
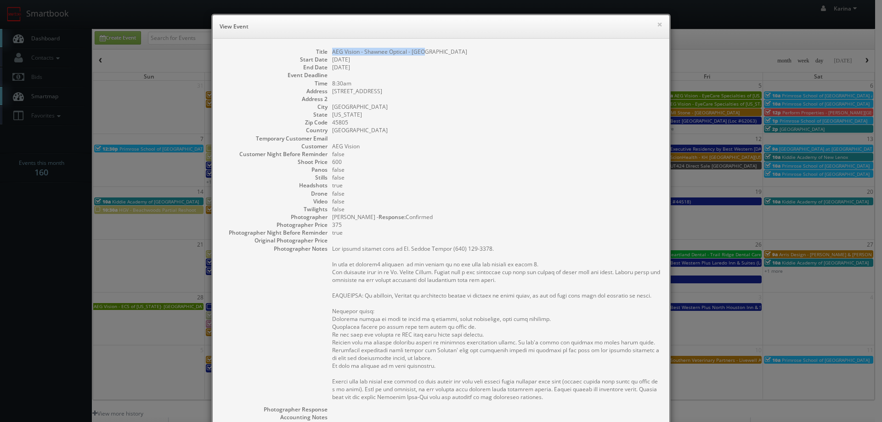
drag, startPoint x: 424, startPoint y: 53, endPoint x: 346, endPoint y: 52, distance: 78.1
click at [332, 48] on dd "AEG Vision - Shawnee Optical - [GEOGRAPHIC_DATA]" at bounding box center [496, 52] width 328 height 8
copy dd "AEG Vision - Shawnee Optical - [GEOGRAPHIC_DATA]"
click at [385, 128] on dd "United States" at bounding box center [496, 130] width 328 height 8
click at [657, 23] on button "×" at bounding box center [660, 24] width 6 height 6
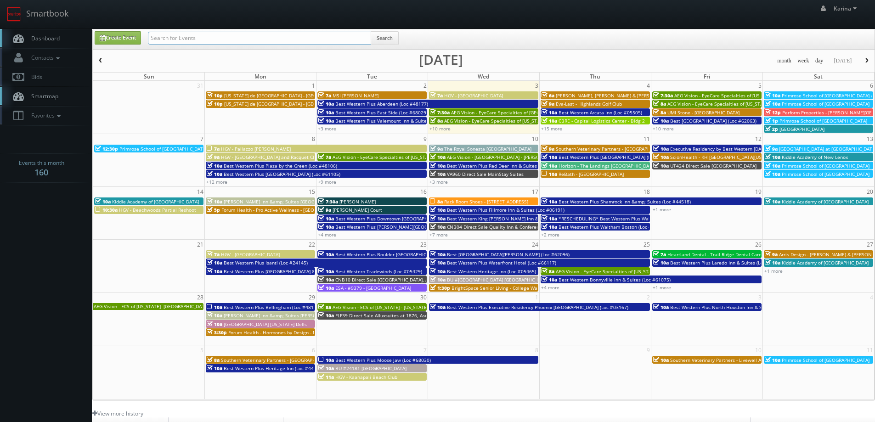
click at [185, 35] on input "text" at bounding box center [259, 38] width 223 height 13
type input "george"
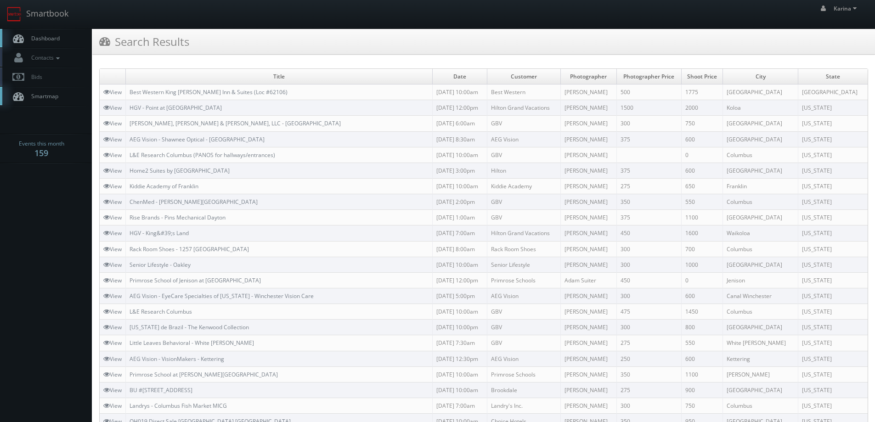
click at [39, 44] on link "Dashboard" at bounding box center [46, 38] width 92 height 19
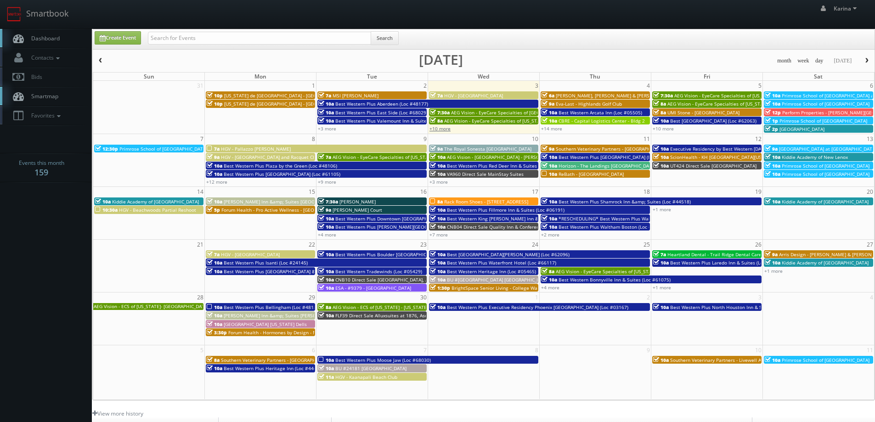
click at [439, 129] on link "+10 more" at bounding box center [439, 128] width 21 height 6
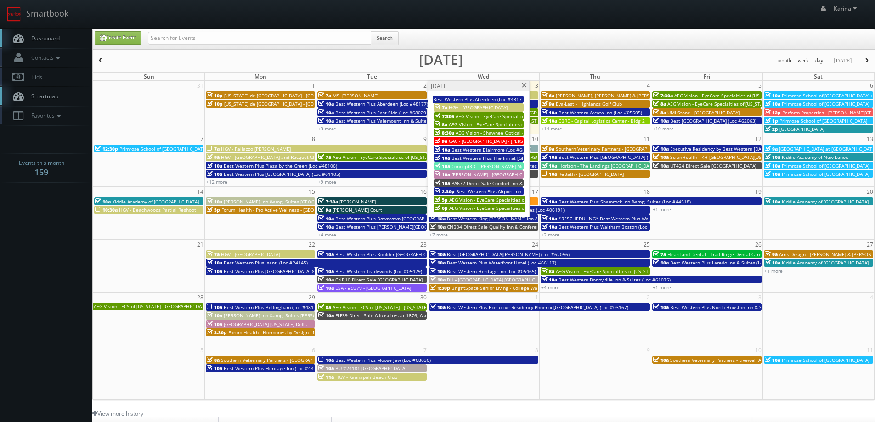
click at [462, 132] on span "AEG Vision - Shawnee Optical - [GEOGRAPHIC_DATA]" at bounding box center [513, 132] width 114 height 6
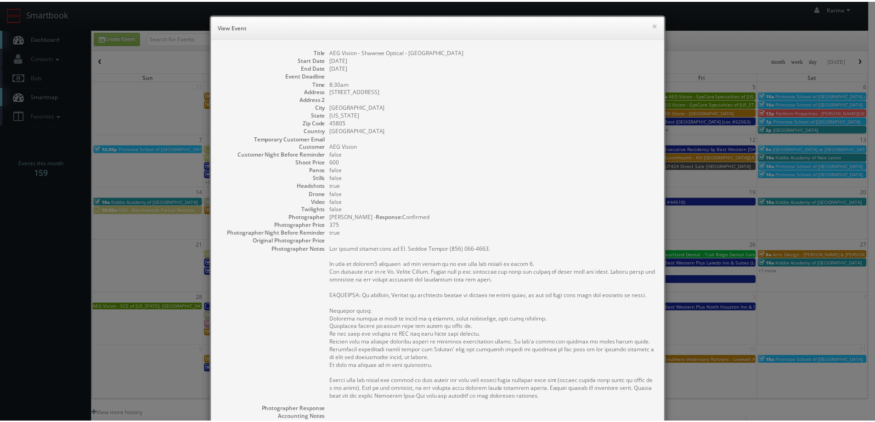
scroll to position [182, 0]
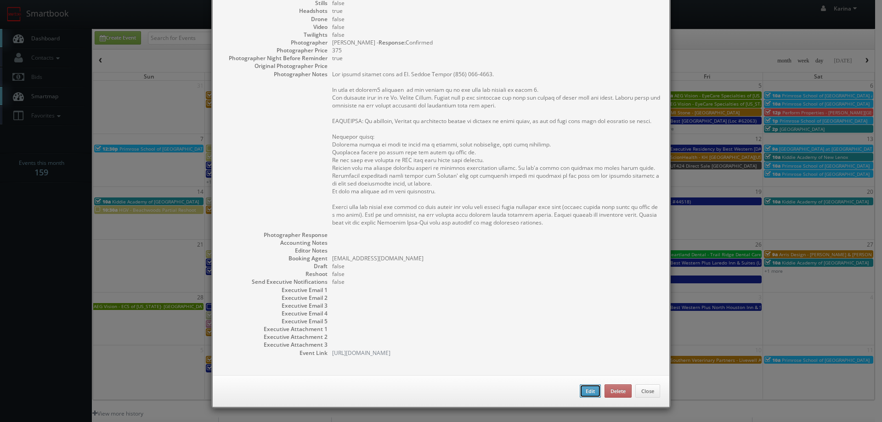
click at [580, 390] on button "Edit" at bounding box center [590, 391] width 21 height 14
type input "AEG Vision - Shawnee Optical - [GEOGRAPHIC_DATA]"
type input "2155 Allentown Rd"
type input "Lima"
type input "45805"
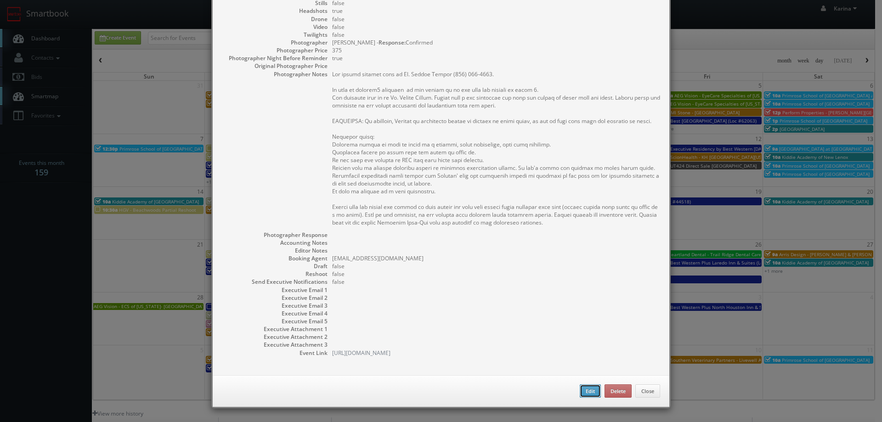
type input "600"
checkbox input "true"
type input "09/03/2025"
type input "8:30am"
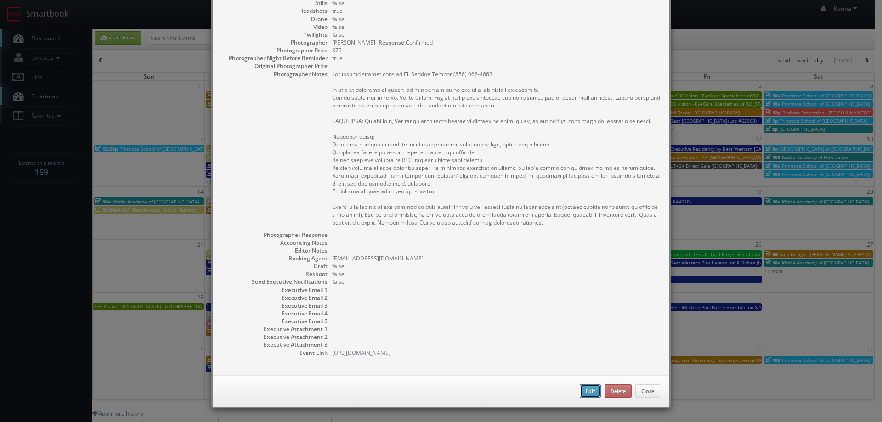
checkbox input "true"
type textarea "The onsite contact will be Dr. Elouse Bureau (419) 228-3800. We need to deliver…"
select select "[US_STATE]"
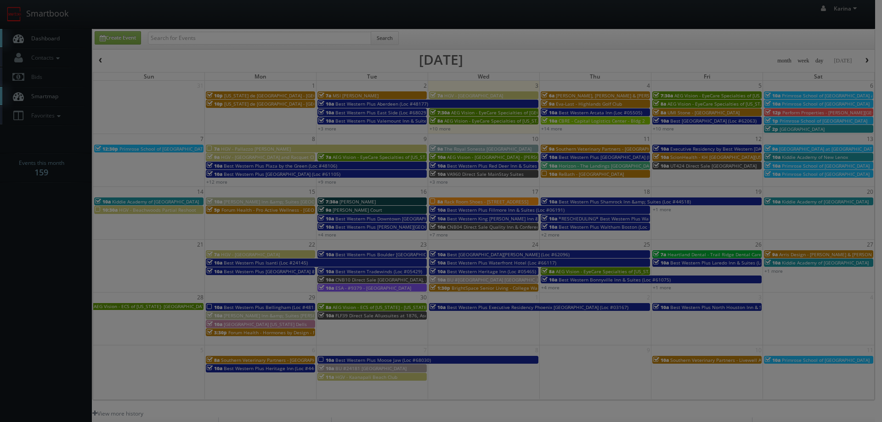
type input "600"
type input "375"
select select "fake4299@mg.cs3calendar.com"
select select "george@snappygeorge.com"
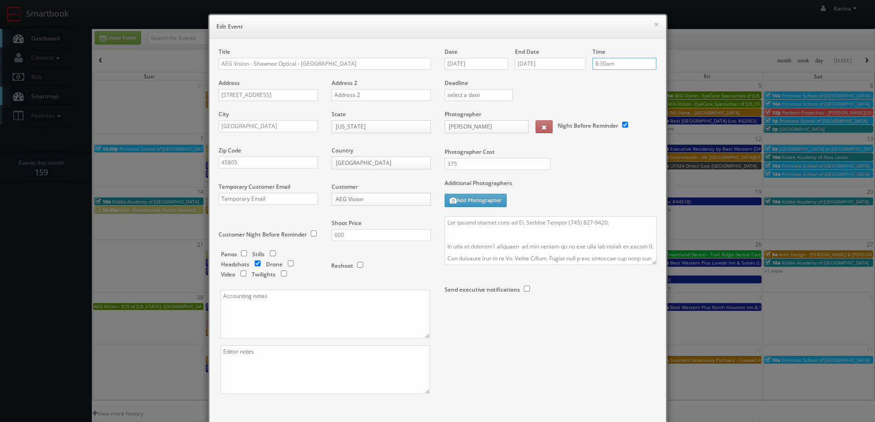
click at [604, 63] on input "8:30am" at bounding box center [624, 64] width 64 height 12
type input "4:00pm"
click at [609, 132] on li "4:00pm" at bounding box center [607, 134] width 35 height 11
click at [585, 153] on label "Photographer Cost" at bounding box center [551, 152] width 226 height 8
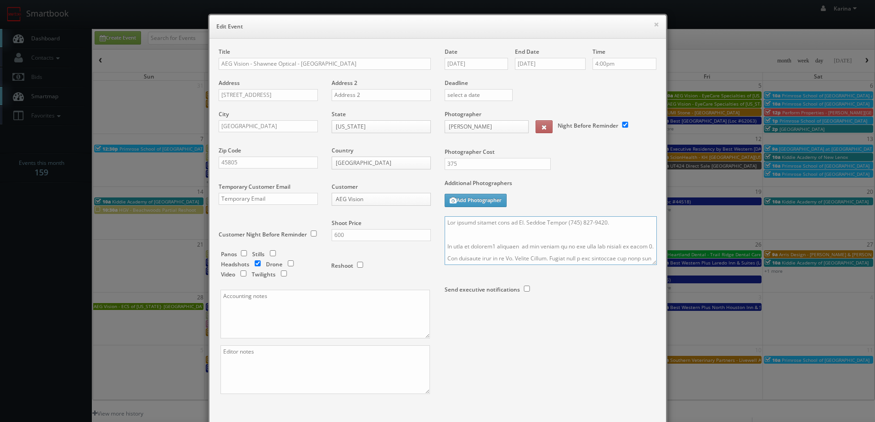
click at [445, 223] on textarea at bounding box center [551, 240] width 212 height 49
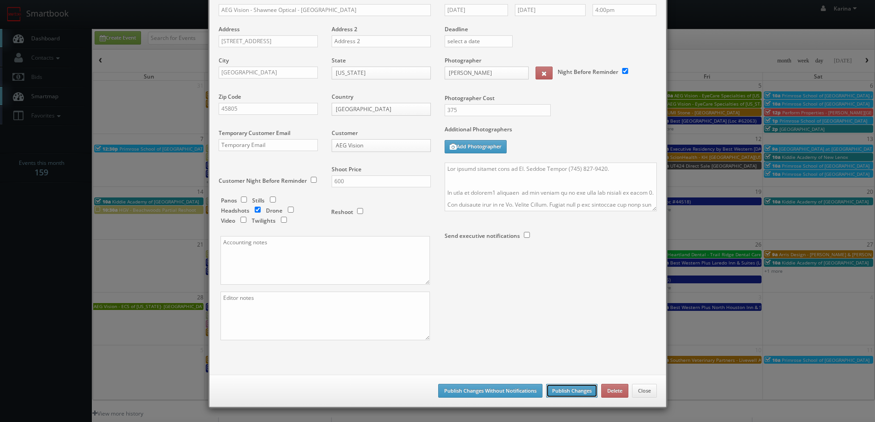
click at [557, 394] on button "Publish Changes" at bounding box center [571, 391] width 51 height 14
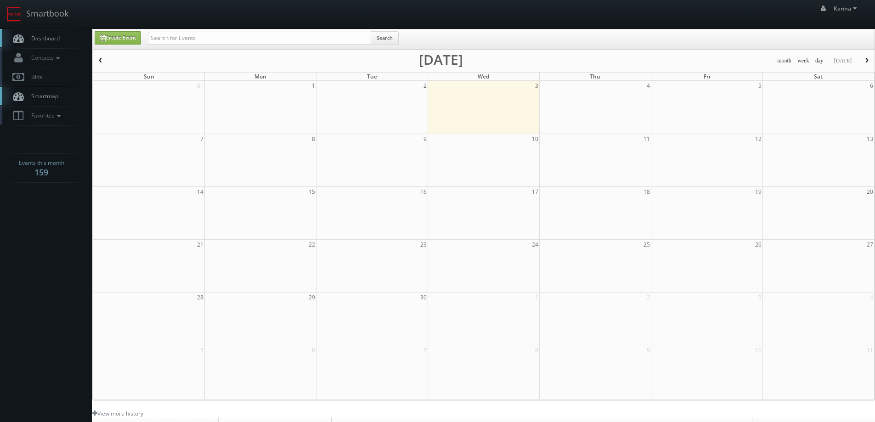
click at [27, 44] on link "Dashboard" at bounding box center [46, 38] width 92 height 19
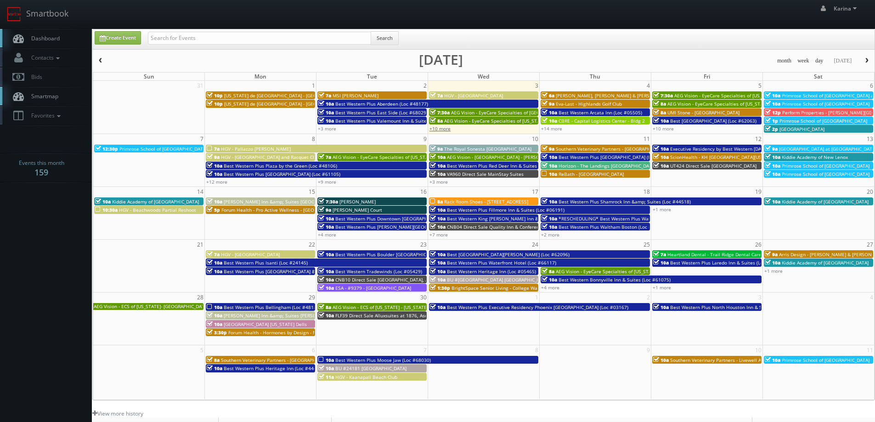
click at [439, 129] on link "+10 more" at bounding box center [439, 128] width 21 height 6
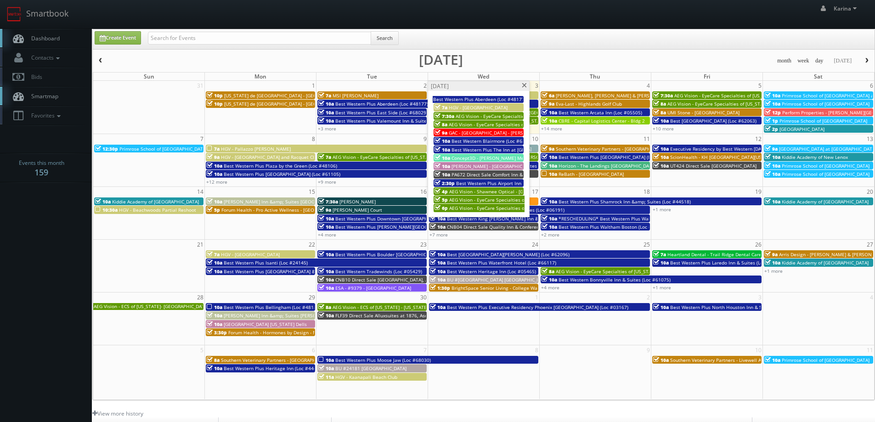
click at [486, 108] on span "HGV - [GEOGRAPHIC_DATA]" at bounding box center [478, 107] width 59 height 6
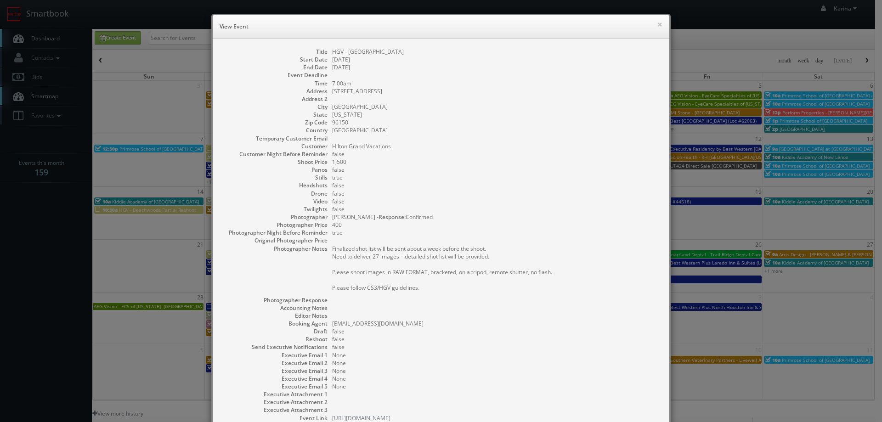
click at [279, 382] on dt "Executive Email 4" at bounding box center [275, 379] width 106 height 8
click at [657, 26] on button "×" at bounding box center [660, 24] width 6 height 6
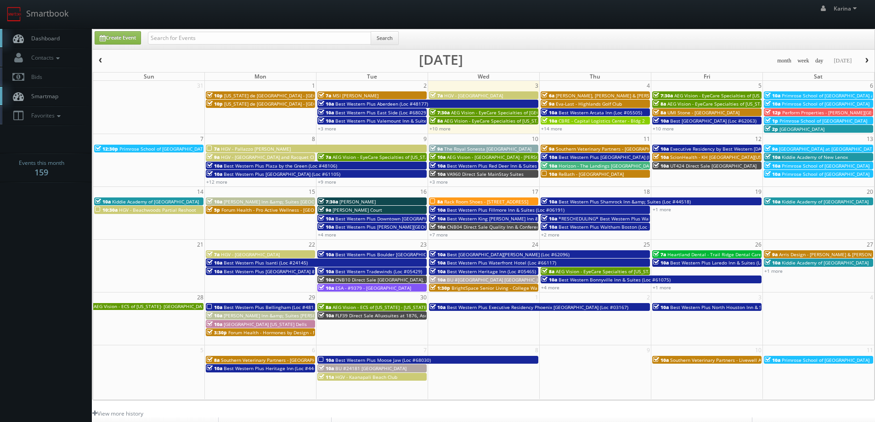
click at [45, 39] on span "Dashboard" at bounding box center [43, 38] width 33 height 8
click at [50, 38] on span "Dashboard" at bounding box center [43, 38] width 33 height 8
click at [454, 127] on div "+10 more" at bounding box center [483, 128] width 111 height 8
click at [445, 127] on link "+10 more" at bounding box center [439, 128] width 21 height 6
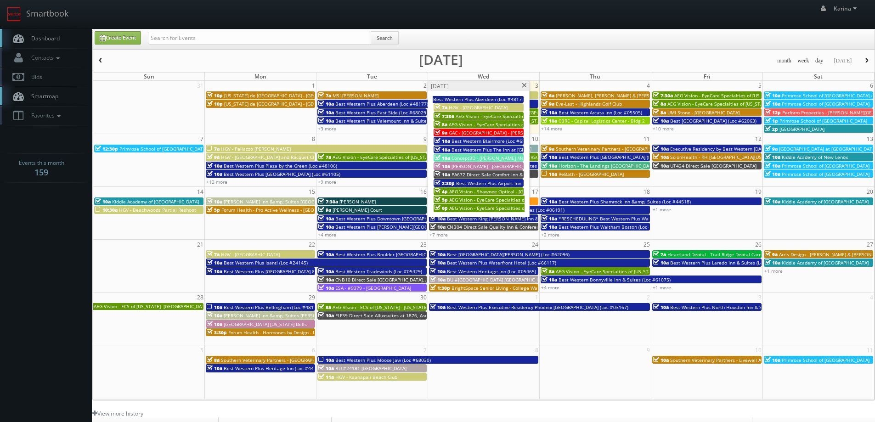
click at [523, 84] on span at bounding box center [524, 85] width 6 height 5
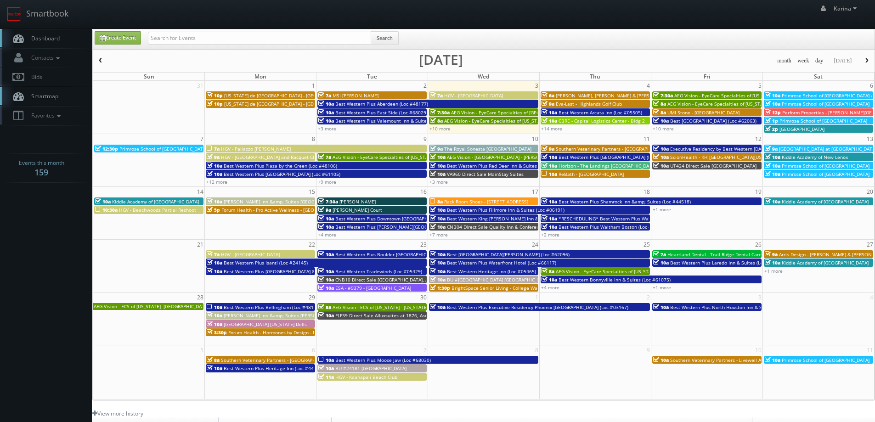
click at [54, 31] on link "Dashboard" at bounding box center [46, 38] width 92 height 19
click at [42, 36] on span "Dashboard" at bounding box center [43, 38] width 33 height 8
click at [440, 0] on div "Karina Karina Profile Logout" at bounding box center [437, 14] width 875 height 28
click at [62, 34] on link "Dashboard" at bounding box center [46, 38] width 92 height 19
click at [39, 37] on span "Dashboard" at bounding box center [43, 38] width 33 height 8
